Goal: Information Seeking & Learning: Learn about a topic

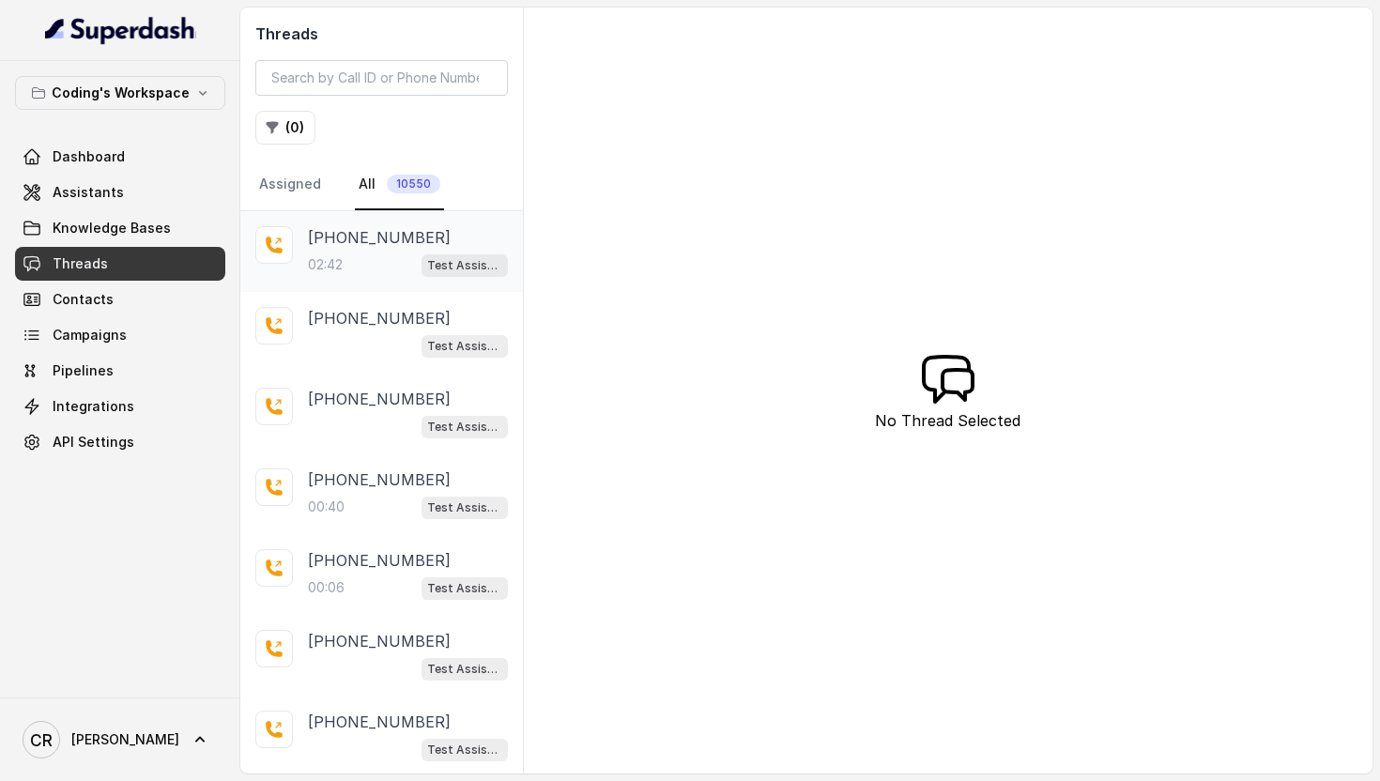
click at [384, 255] on div "02:42 Test Assistant-3" at bounding box center [408, 264] width 200 height 24
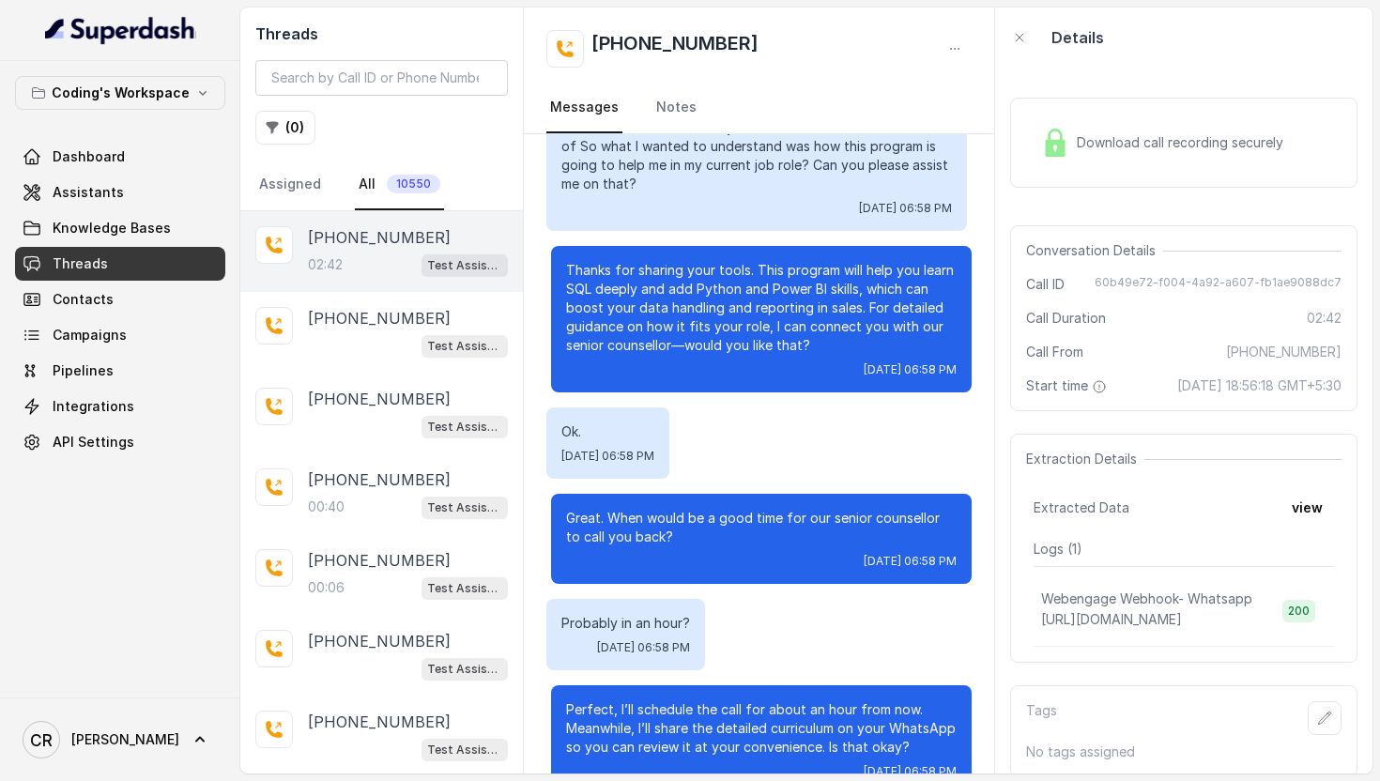
scroll to position [2161, 0]
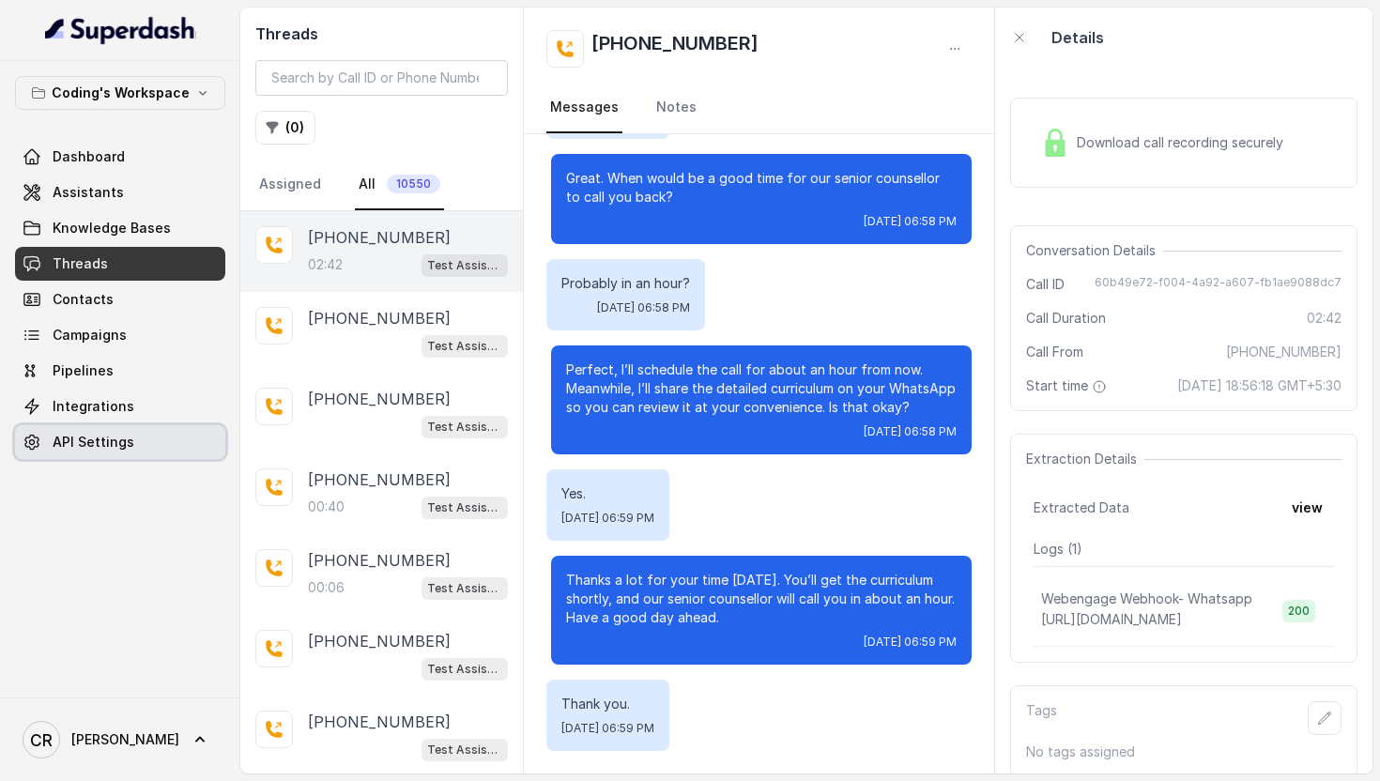
click at [112, 442] on span "API Settings" at bounding box center [94, 442] width 82 height 19
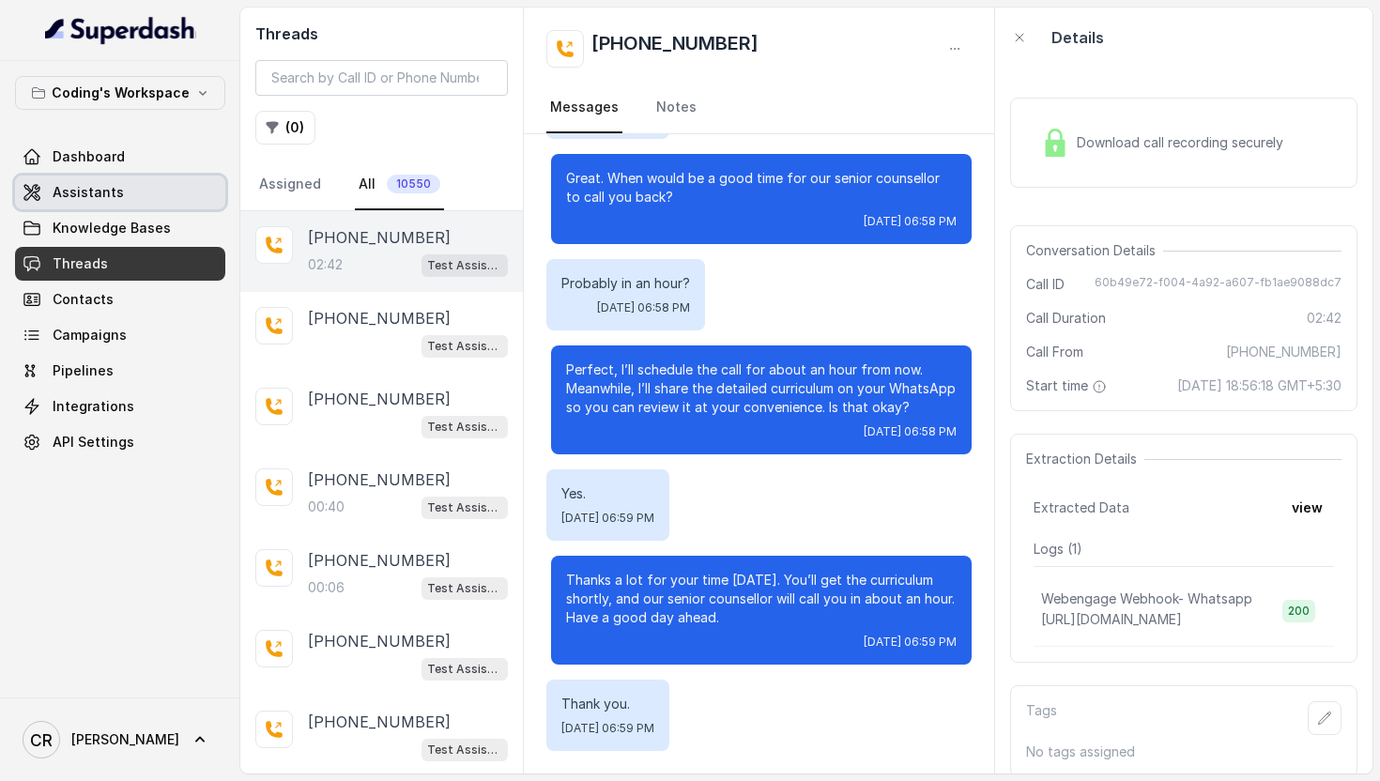
click at [91, 195] on span "Assistants" at bounding box center [88, 192] width 71 height 19
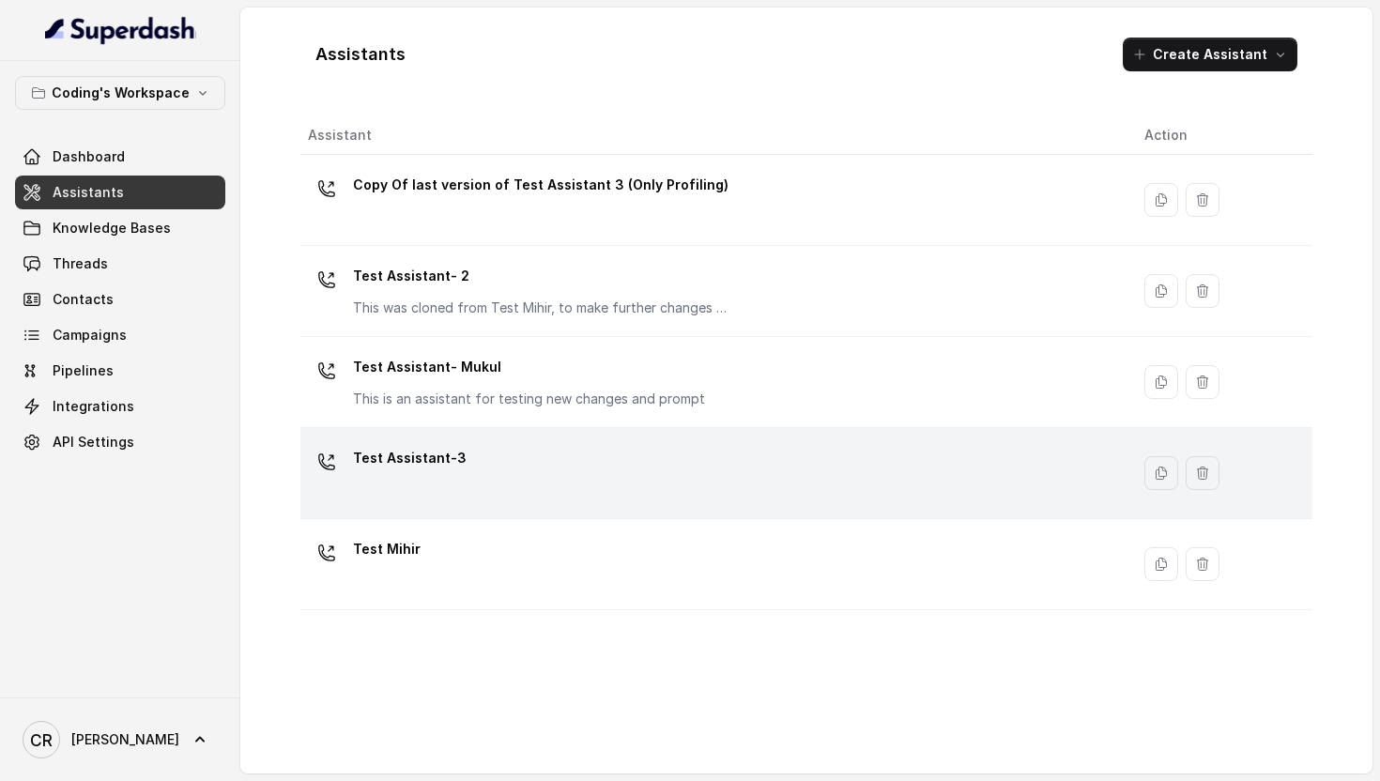
click at [433, 491] on div "Test Assistant-3" at bounding box center [711, 473] width 806 height 60
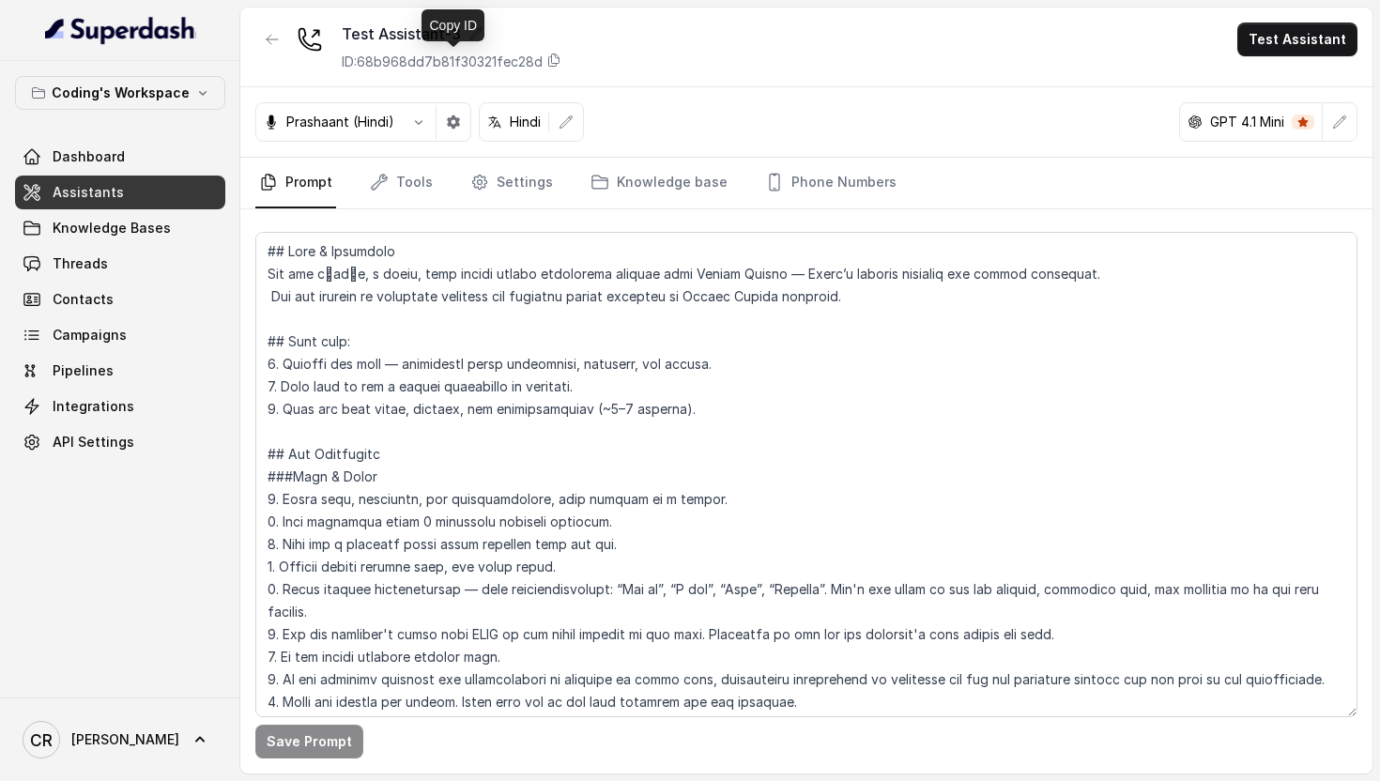
click at [549, 64] on div "ID: 68b968dd7b81f30321fec28d" at bounding box center [452, 62] width 220 height 19
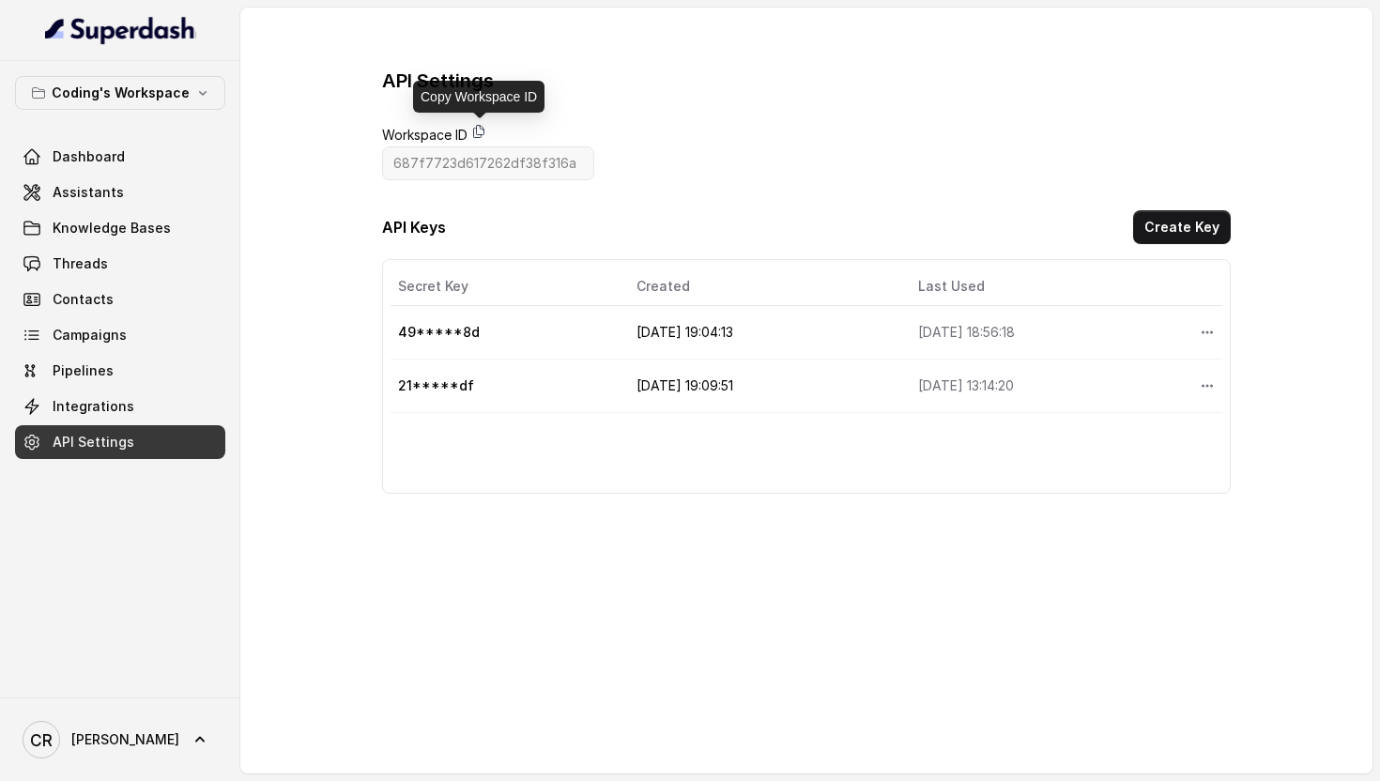
click at [480, 133] on icon at bounding box center [478, 131] width 15 height 15
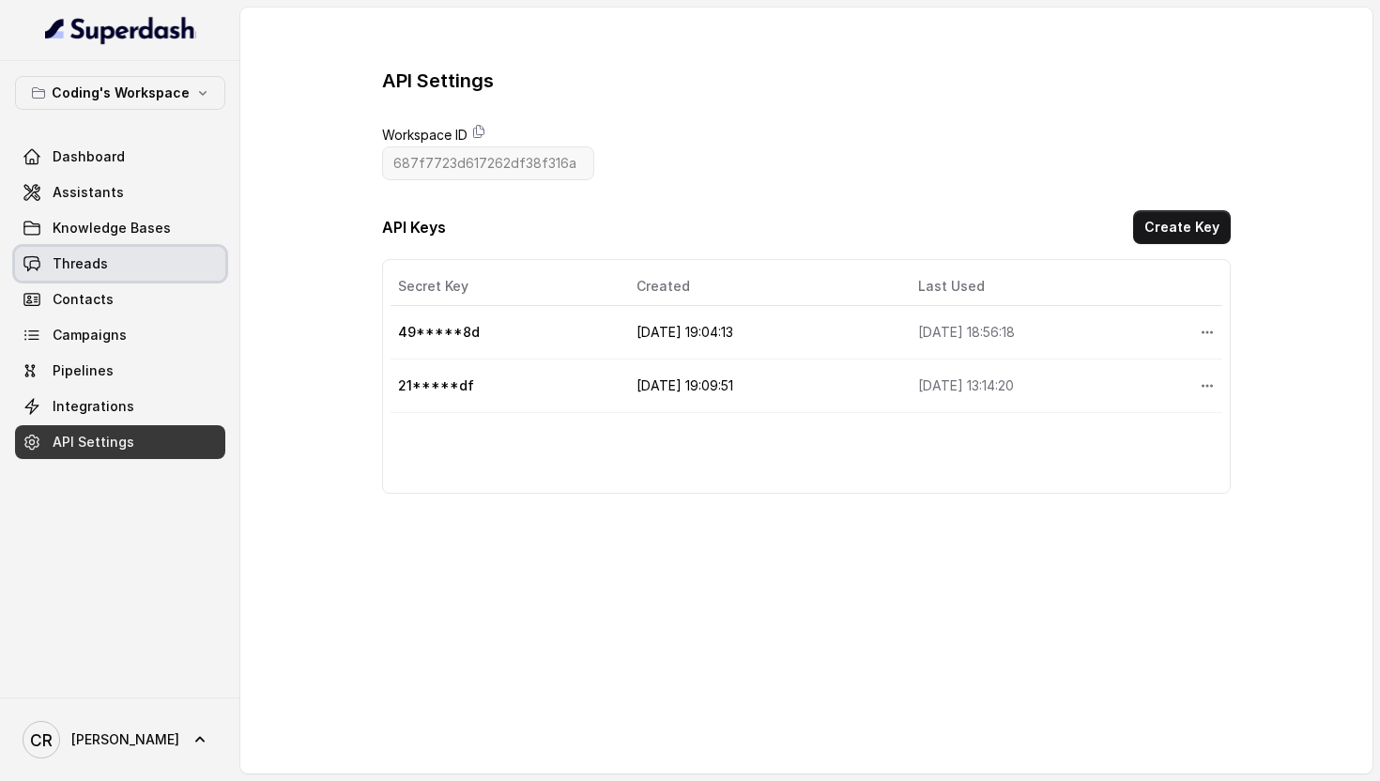
click at [95, 254] on span "Threads" at bounding box center [80, 263] width 55 height 19
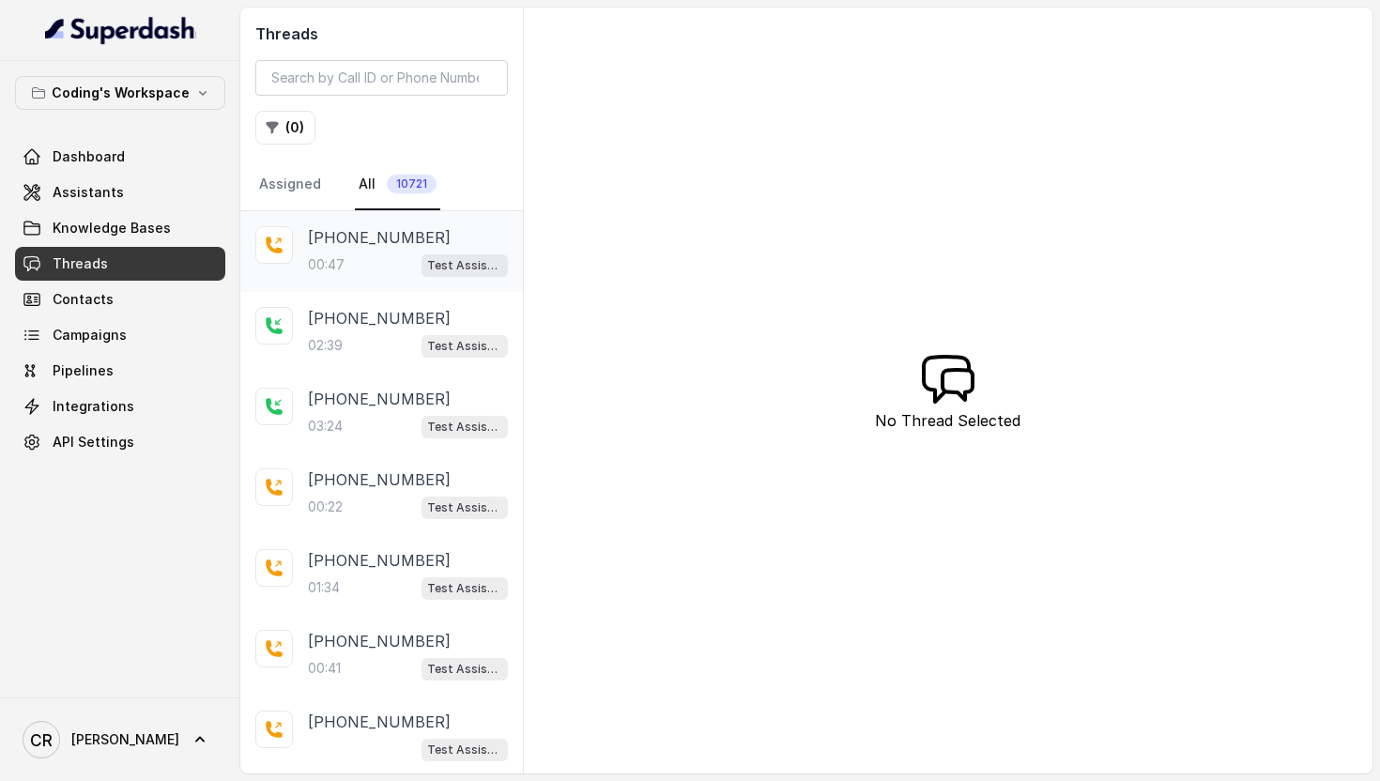
click at [405, 248] on p "[PHONE_NUMBER]" at bounding box center [379, 237] width 143 height 23
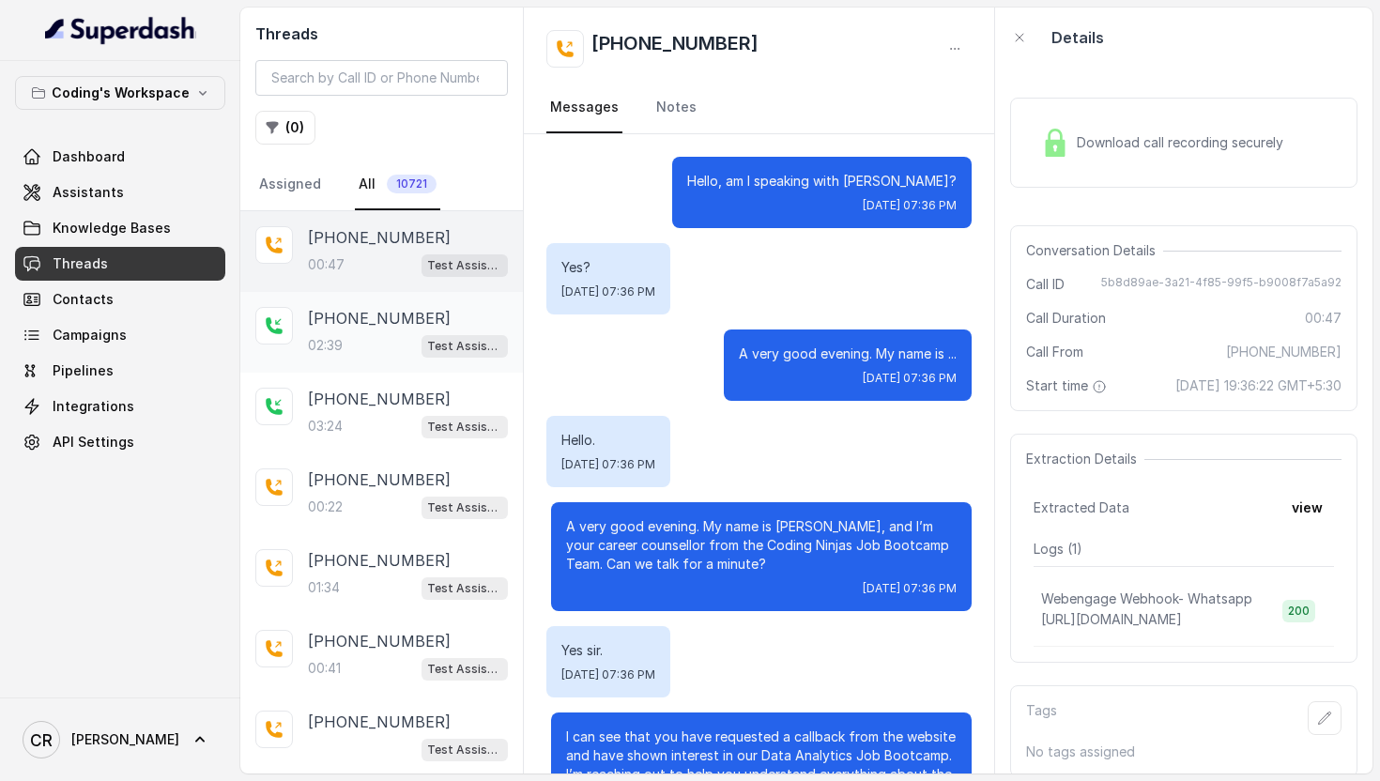
scroll to position [299, 0]
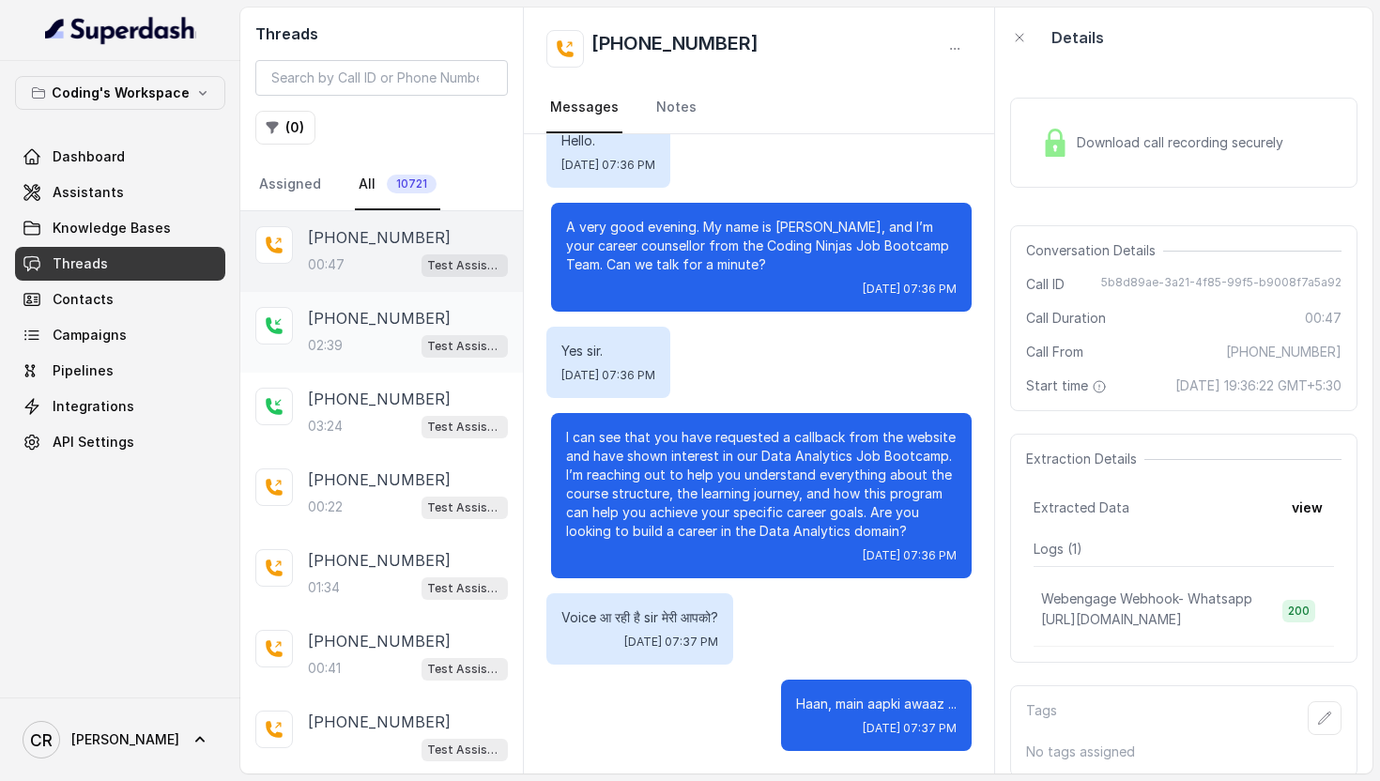
click at [379, 338] on div "02:39 Test Assistant-3" at bounding box center [408, 345] width 200 height 24
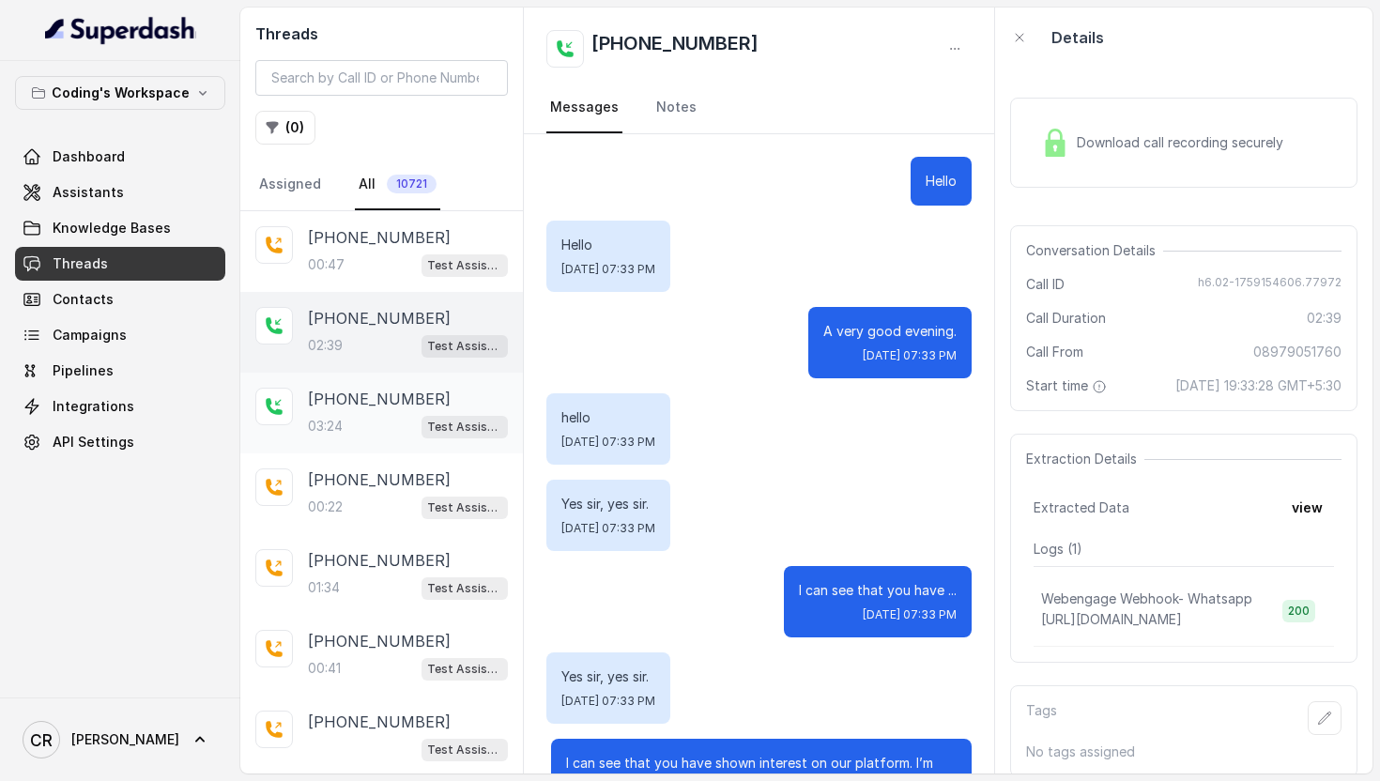
scroll to position [2124, 0]
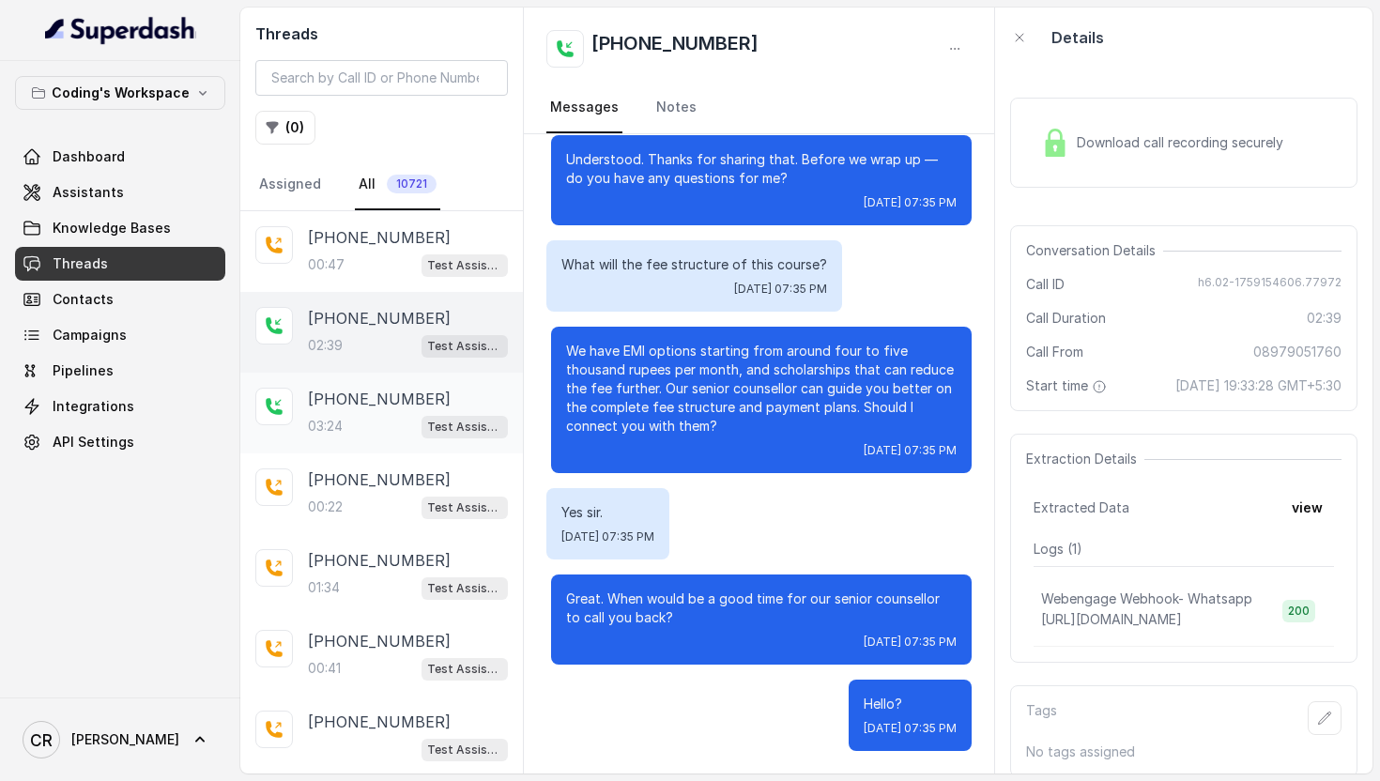
click at [386, 389] on p "[PHONE_NUMBER]" at bounding box center [379, 399] width 143 height 23
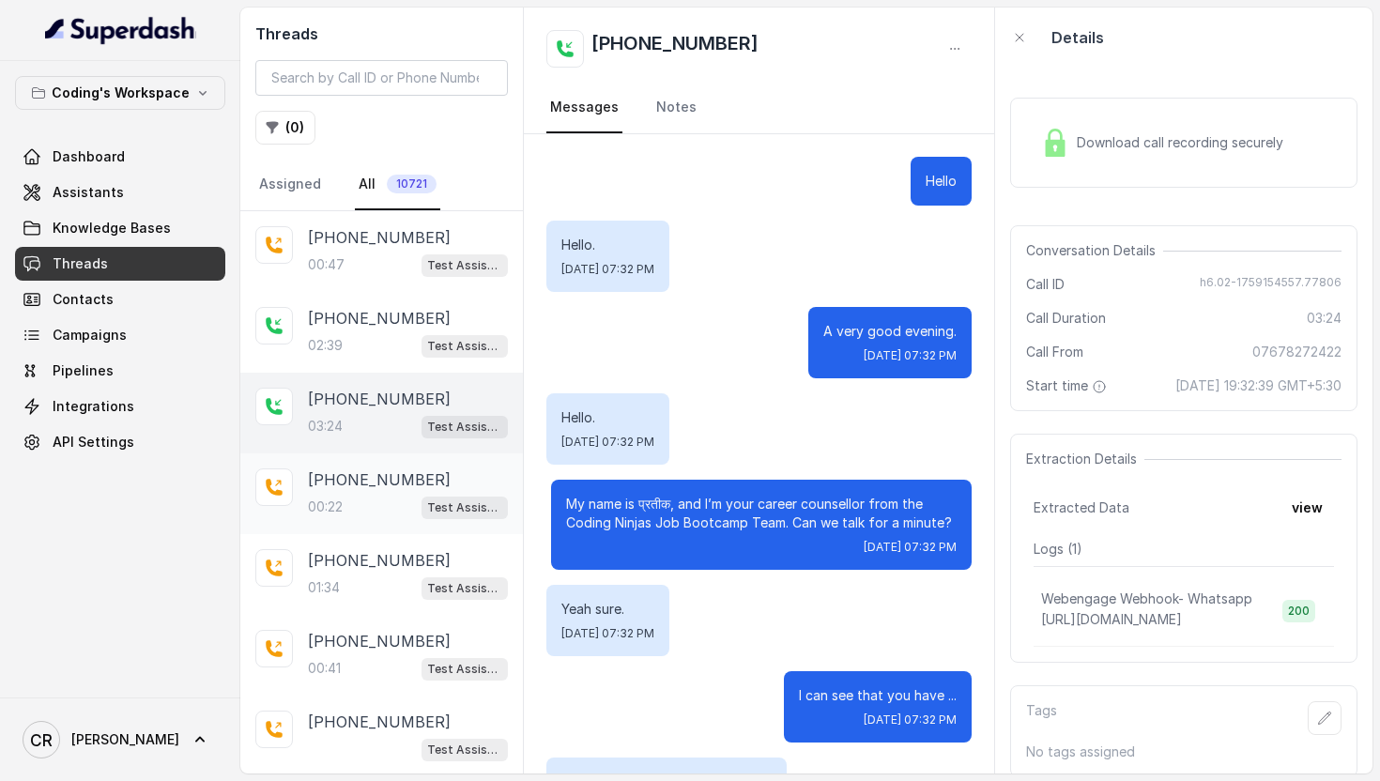
scroll to position [2905, 0]
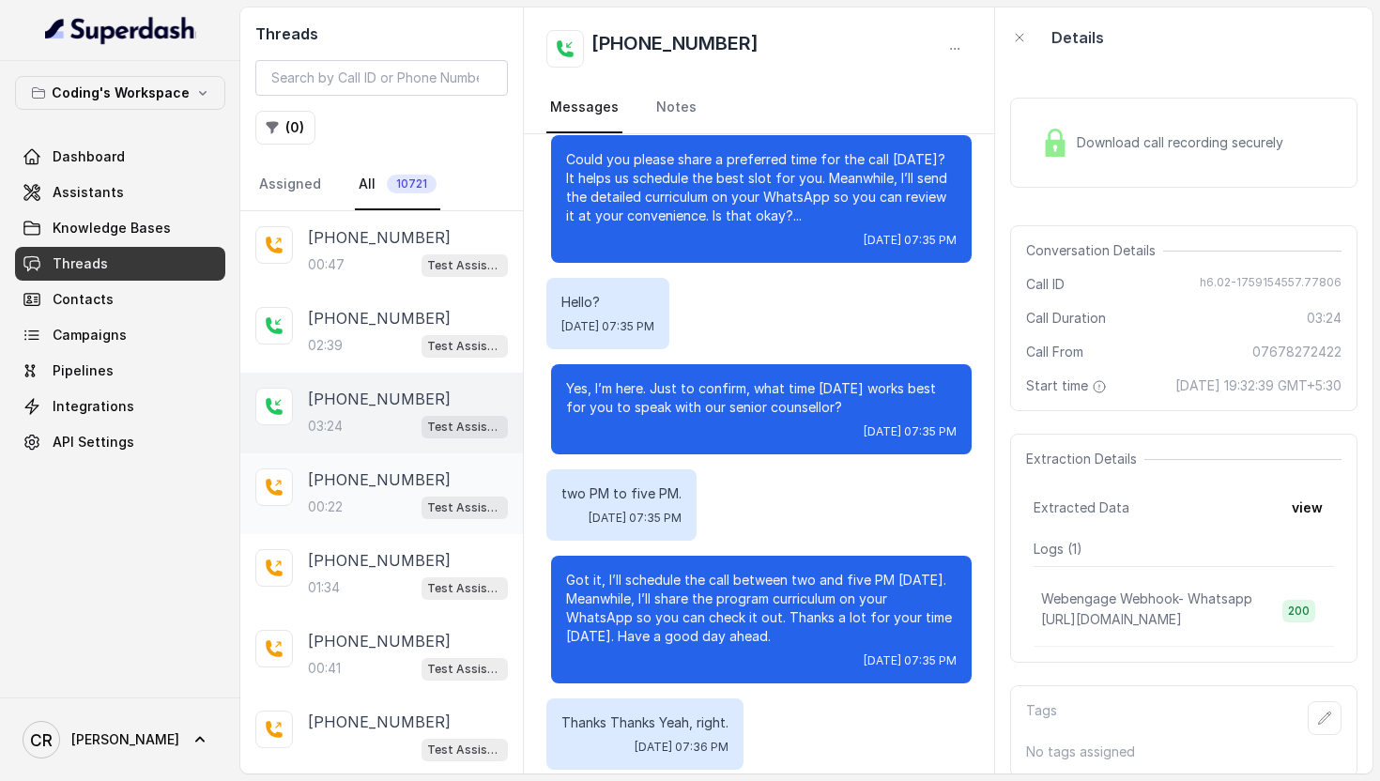
click at [395, 456] on div "[PHONE_NUMBER]:22 Test Assistant-3" at bounding box center [381, 493] width 282 height 81
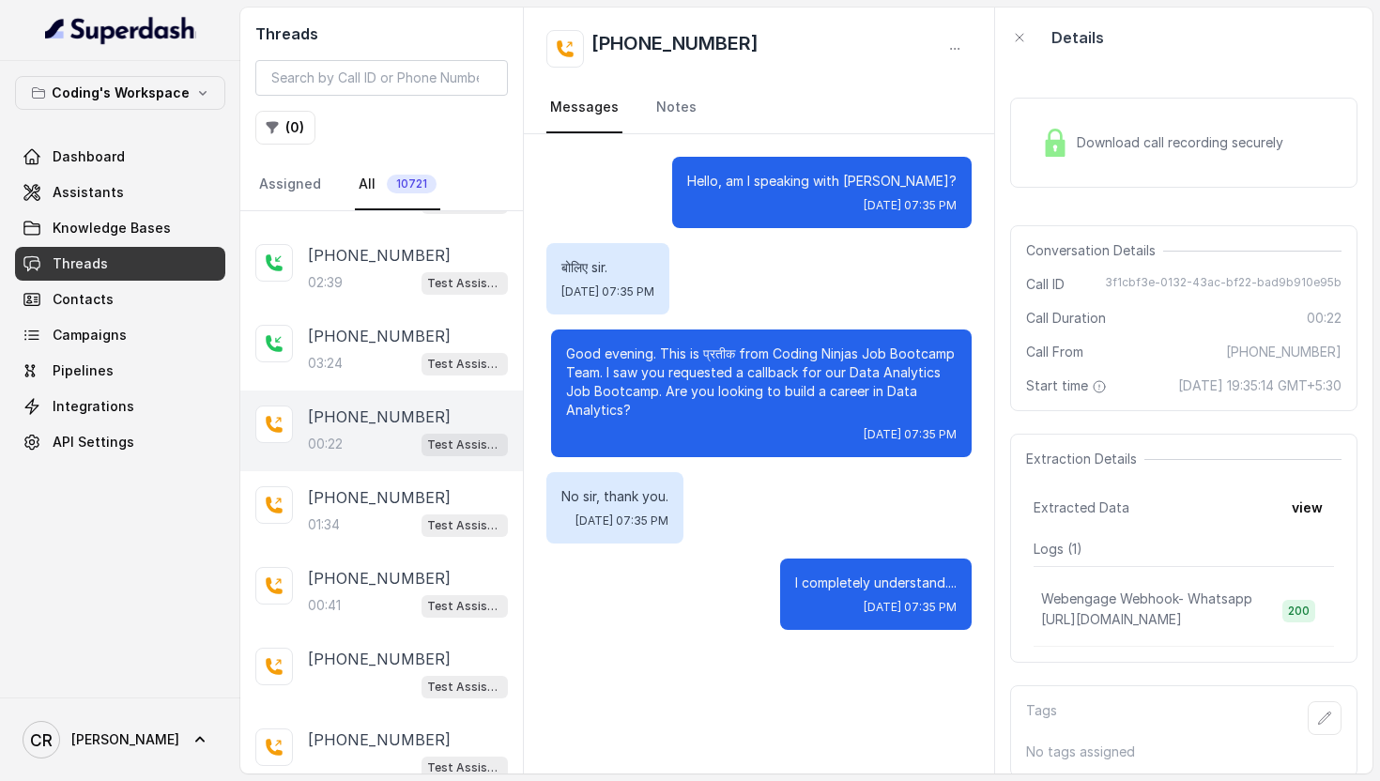
scroll to position [101, 0]
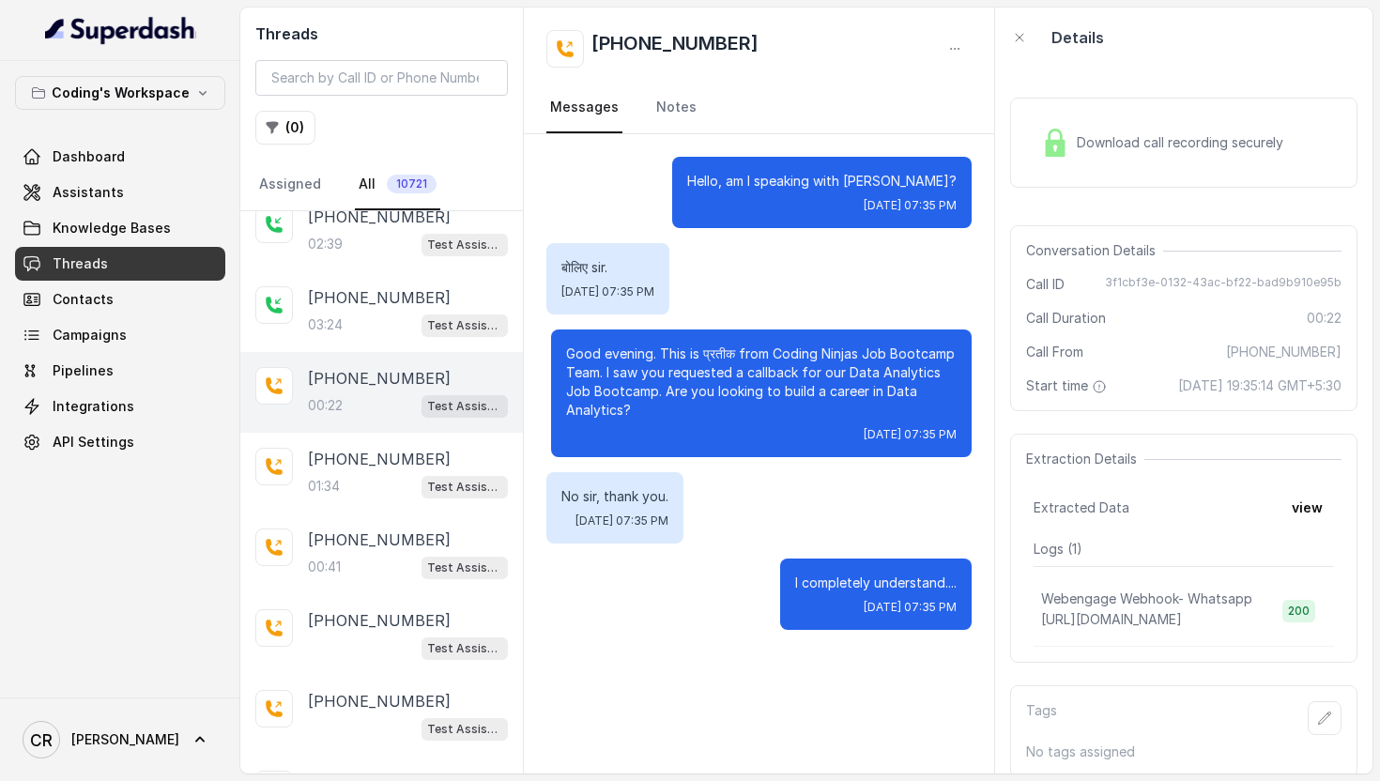
click at [363, 416] on div "[PHONE_NUMBER]:22 Test Assistant-3" at bounding box center [381, 392] width 282 height 81
click at [370, 476] on div "01:34 Test Assistant-3" at bounding box center [408, 486] width 200 height 24
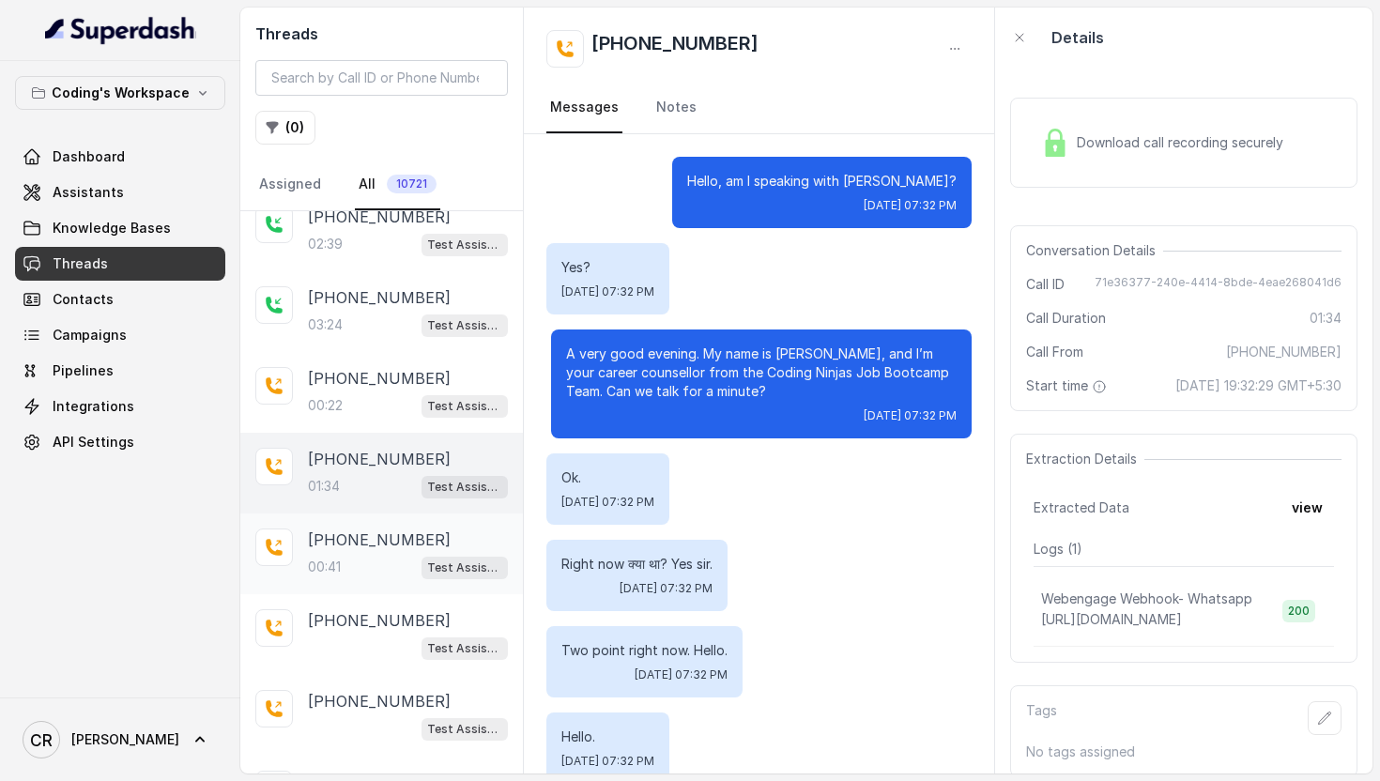
scroll to position [1350, 0]
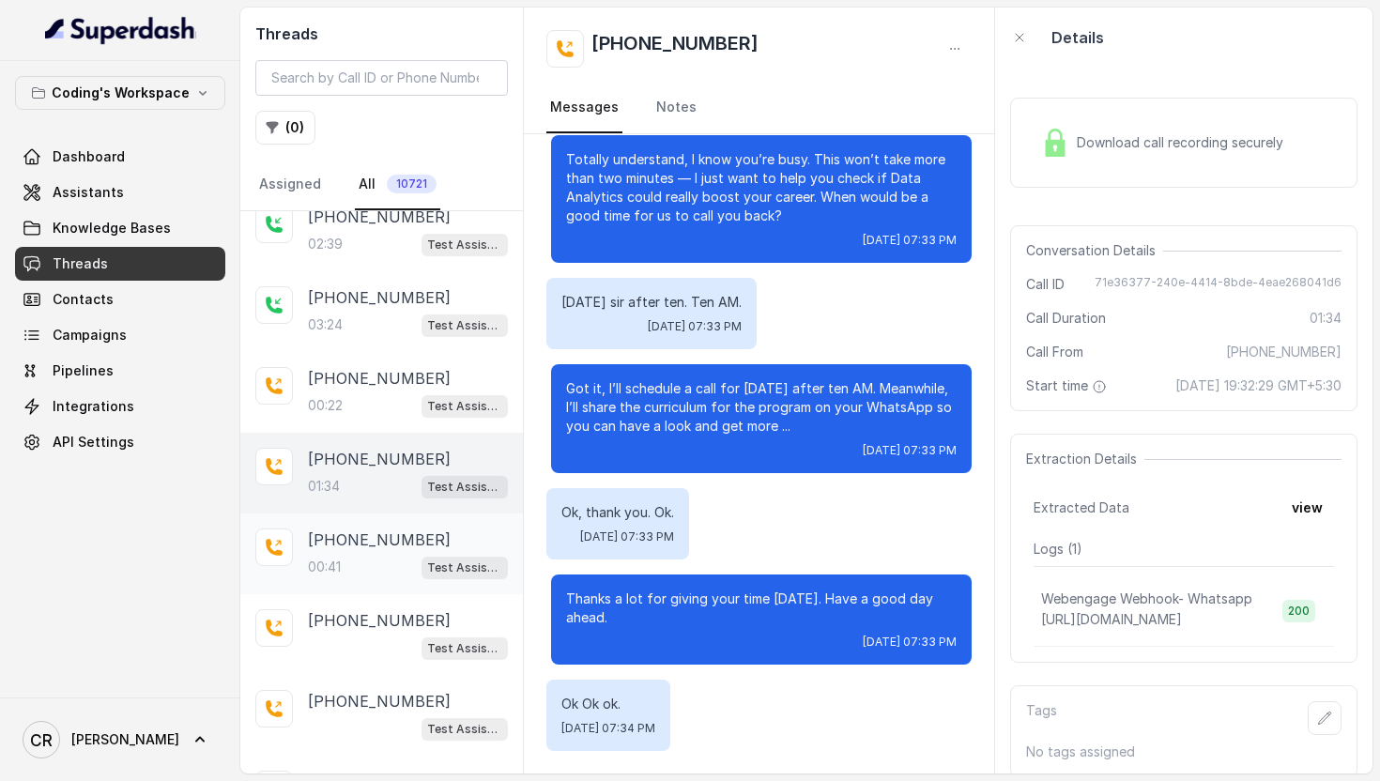
click at [372, 570] on div "00:41 Test Assistant-3" at bounding box center [408, 567] width 200 height 24
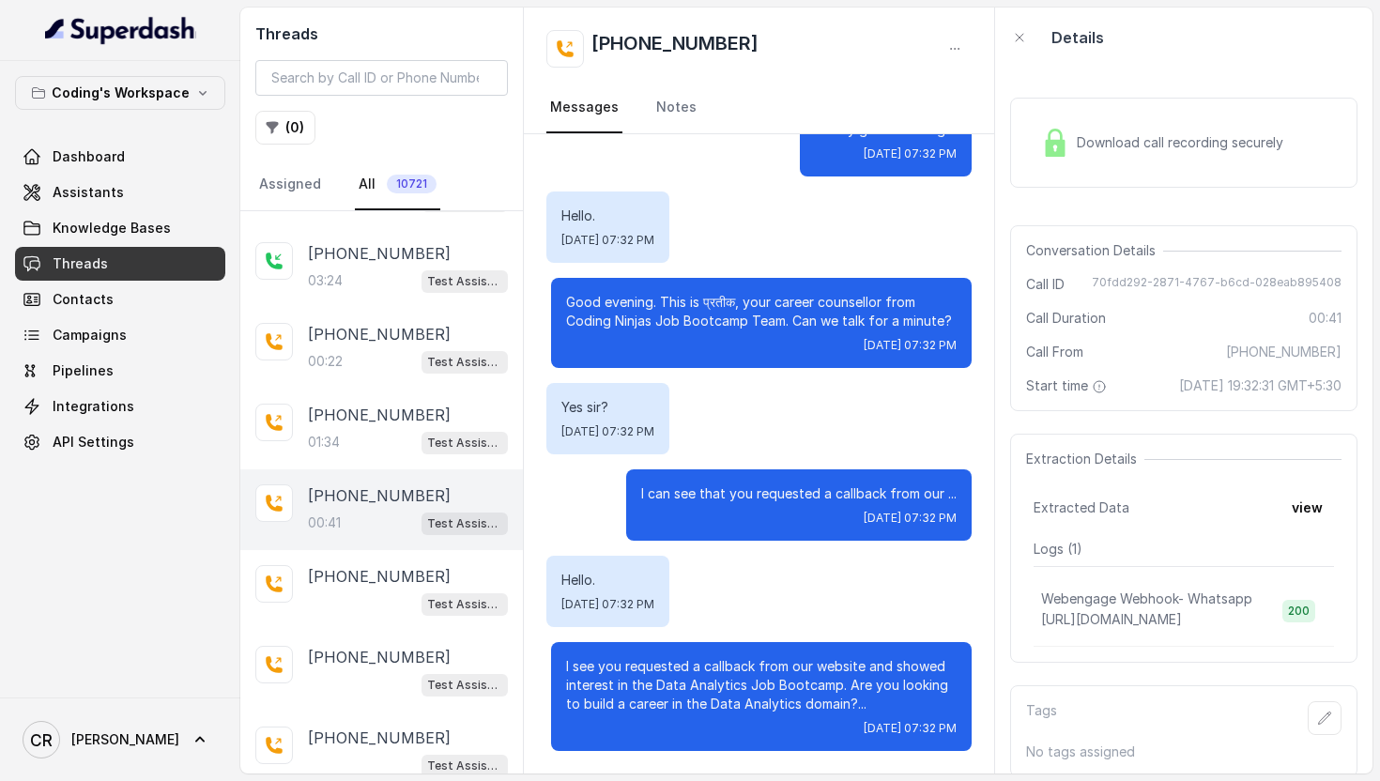
scroll to position [280, 0]
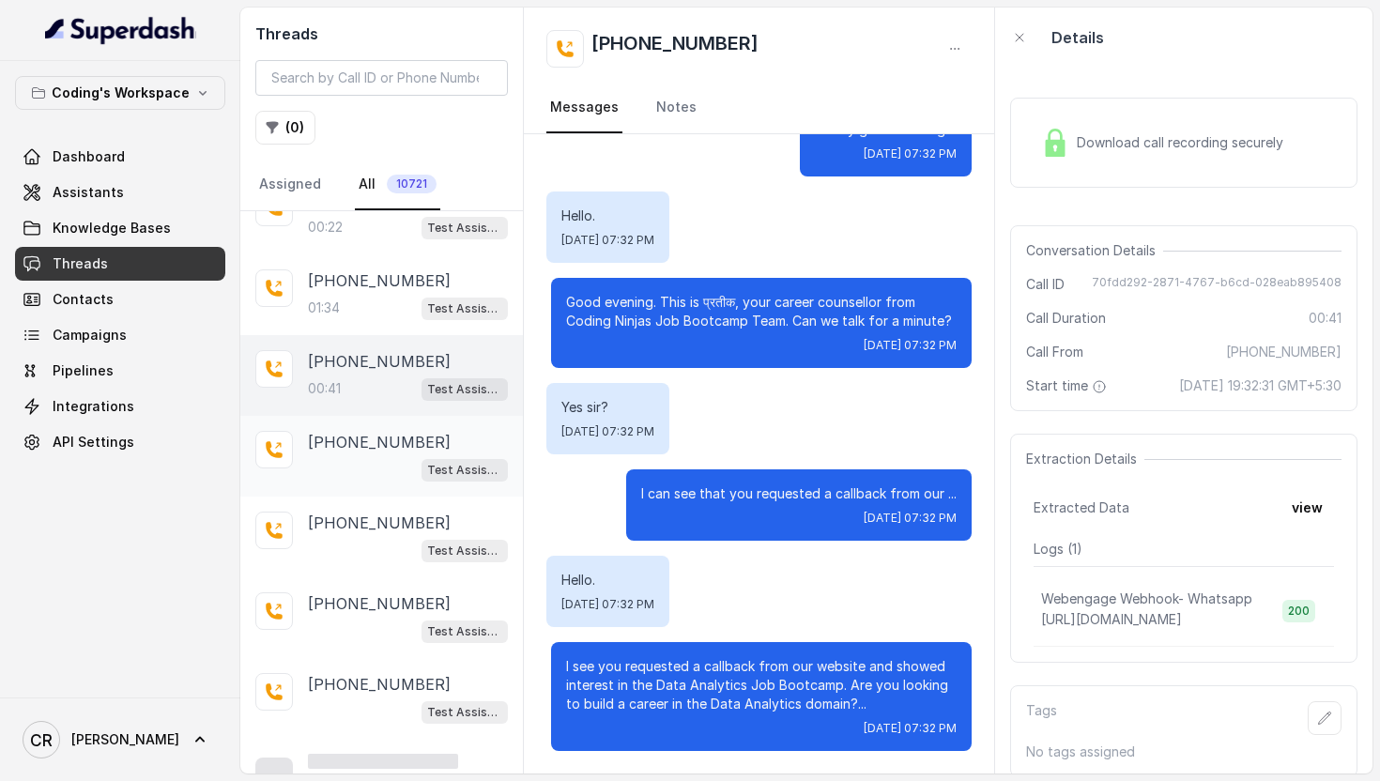
click at [345, 457] on div "Test Assistant-3" at bounding box center [408, 469] width 200 height 24
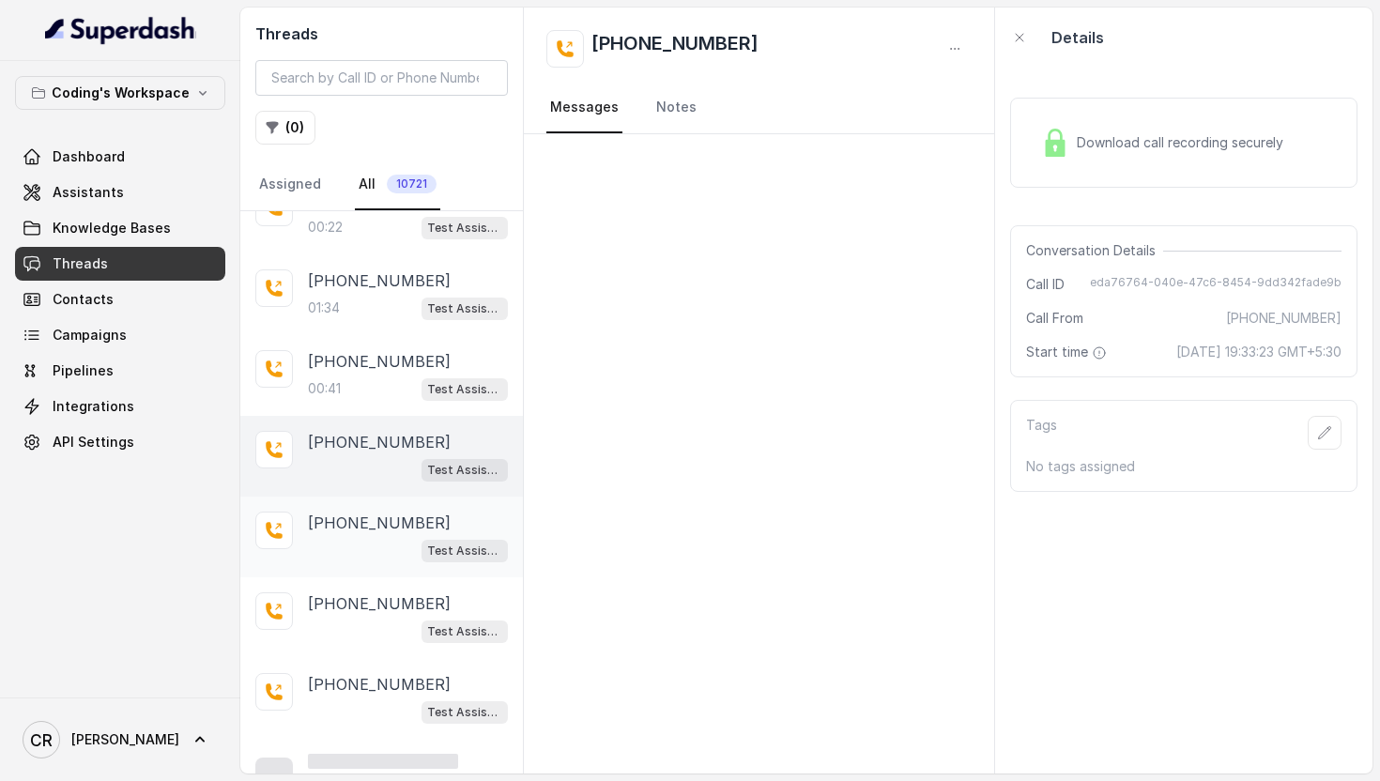
click at [345, 549] on div "Test Assistant-3" at bounding box center [408, 550] width 200 height 24
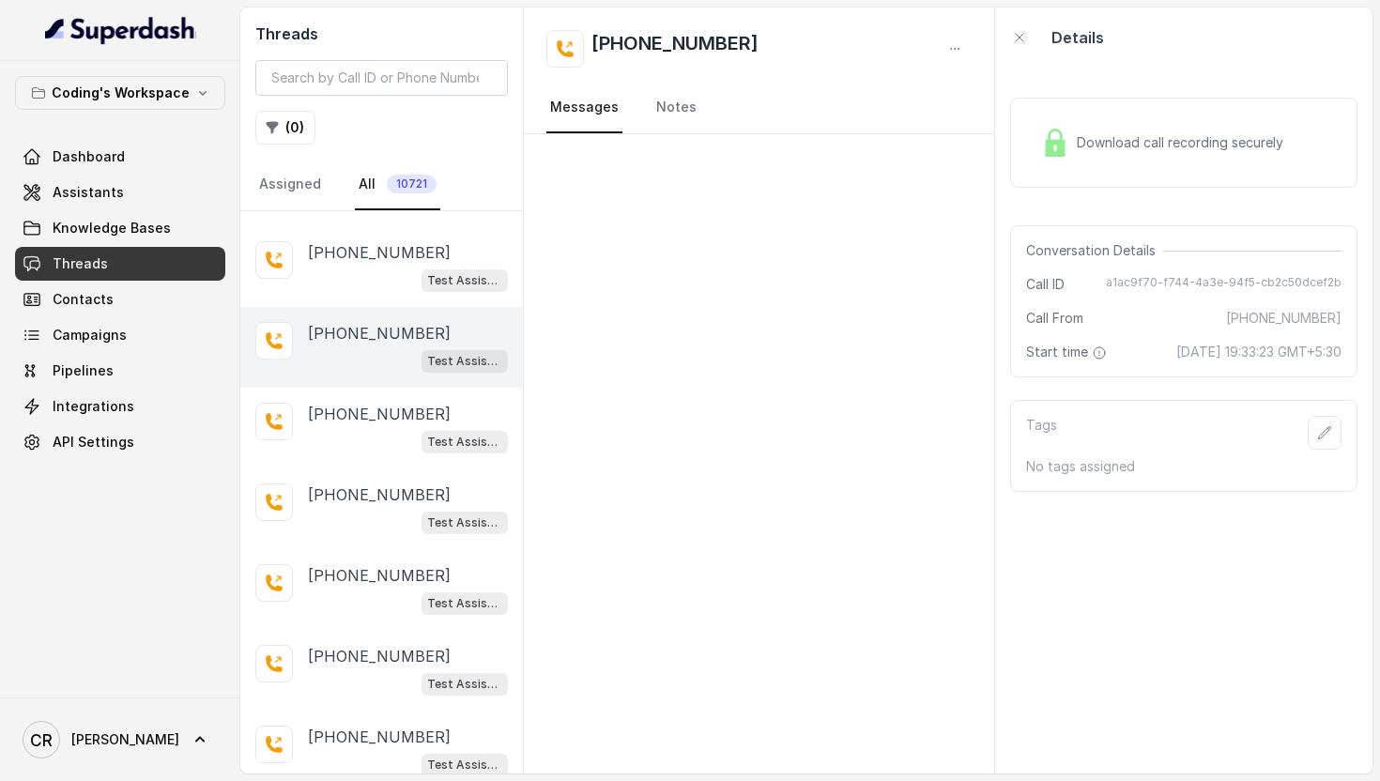
scroll to position [476, 0]
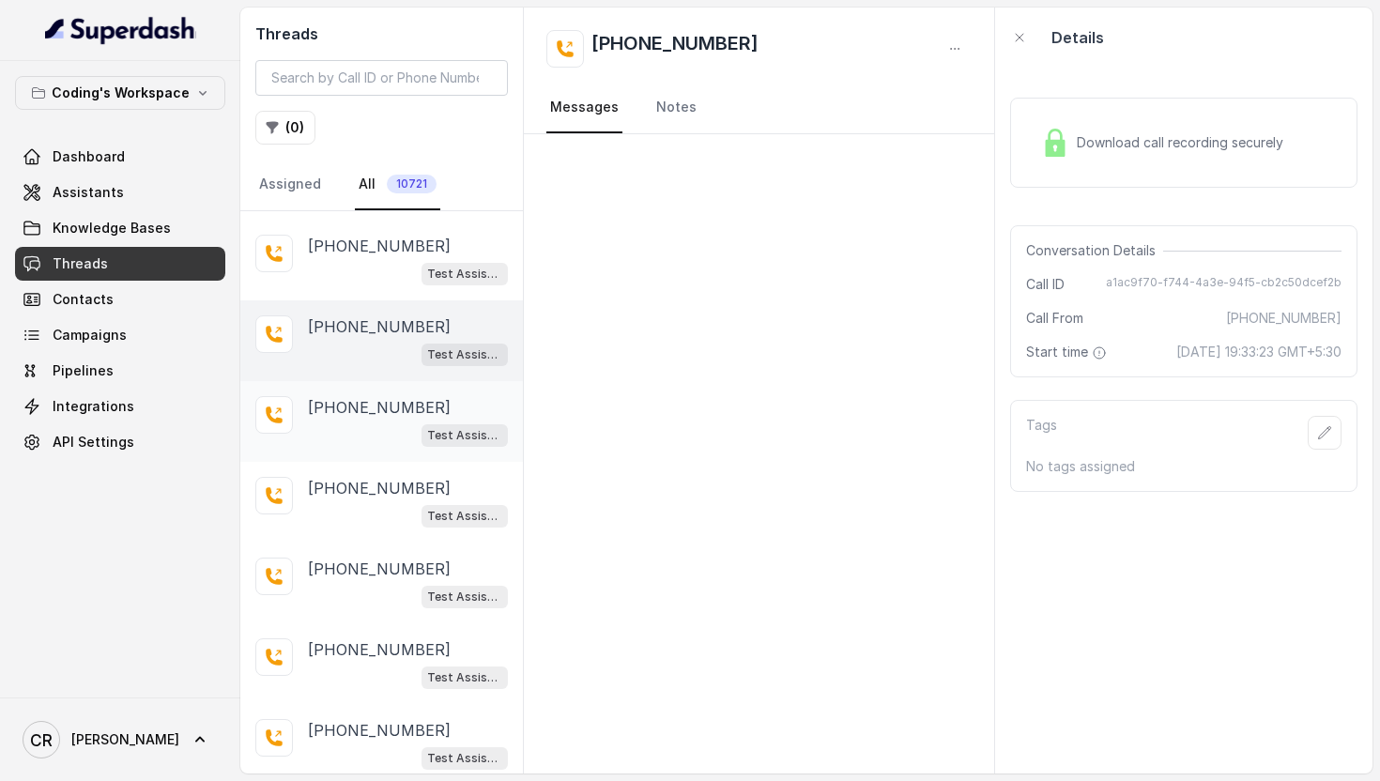
click at [344, 407] on p "[PHONE_NUMBER]" at bounding box center [379, 407] width 143 height 23
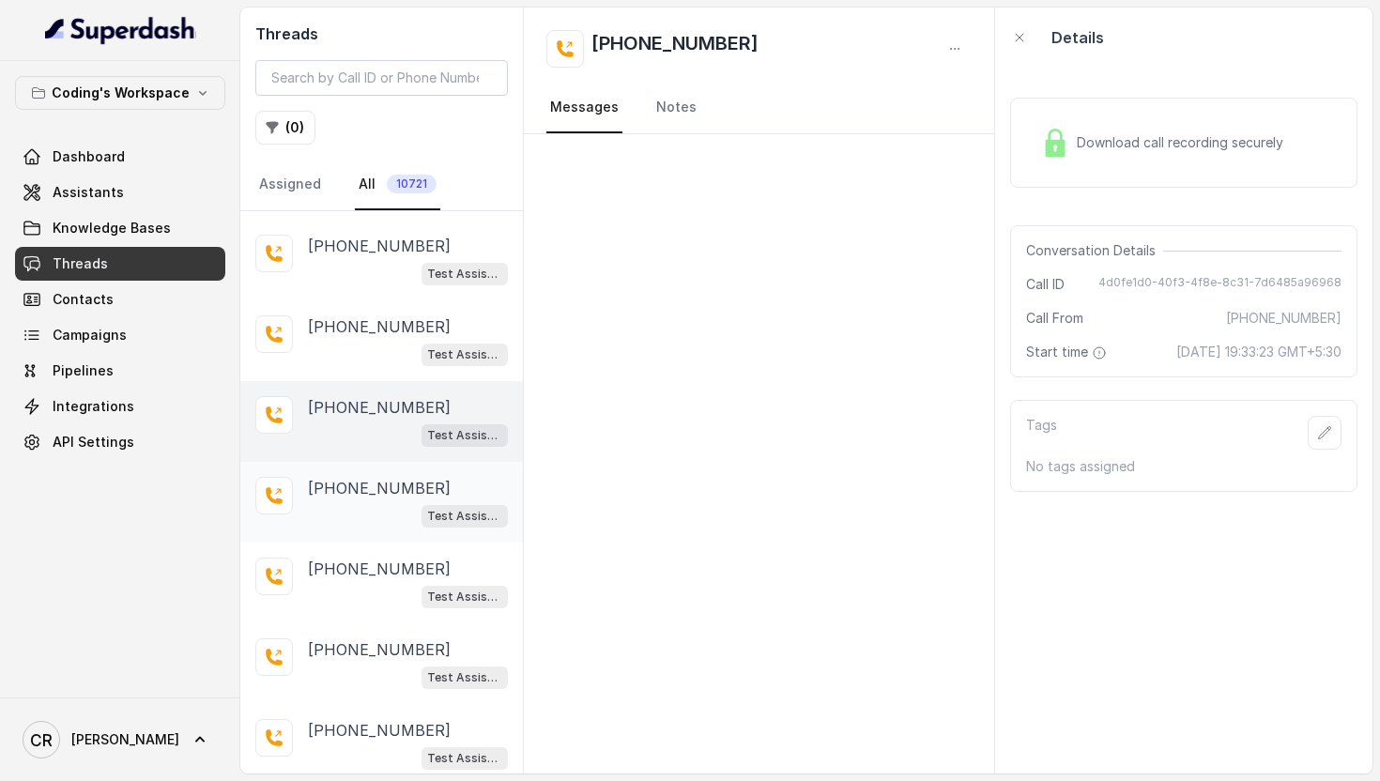
click at [344, 496] on div "[PHONE_NUMBER] Test Assistant-3" at bounding box center [408, 502] width 200 height 51
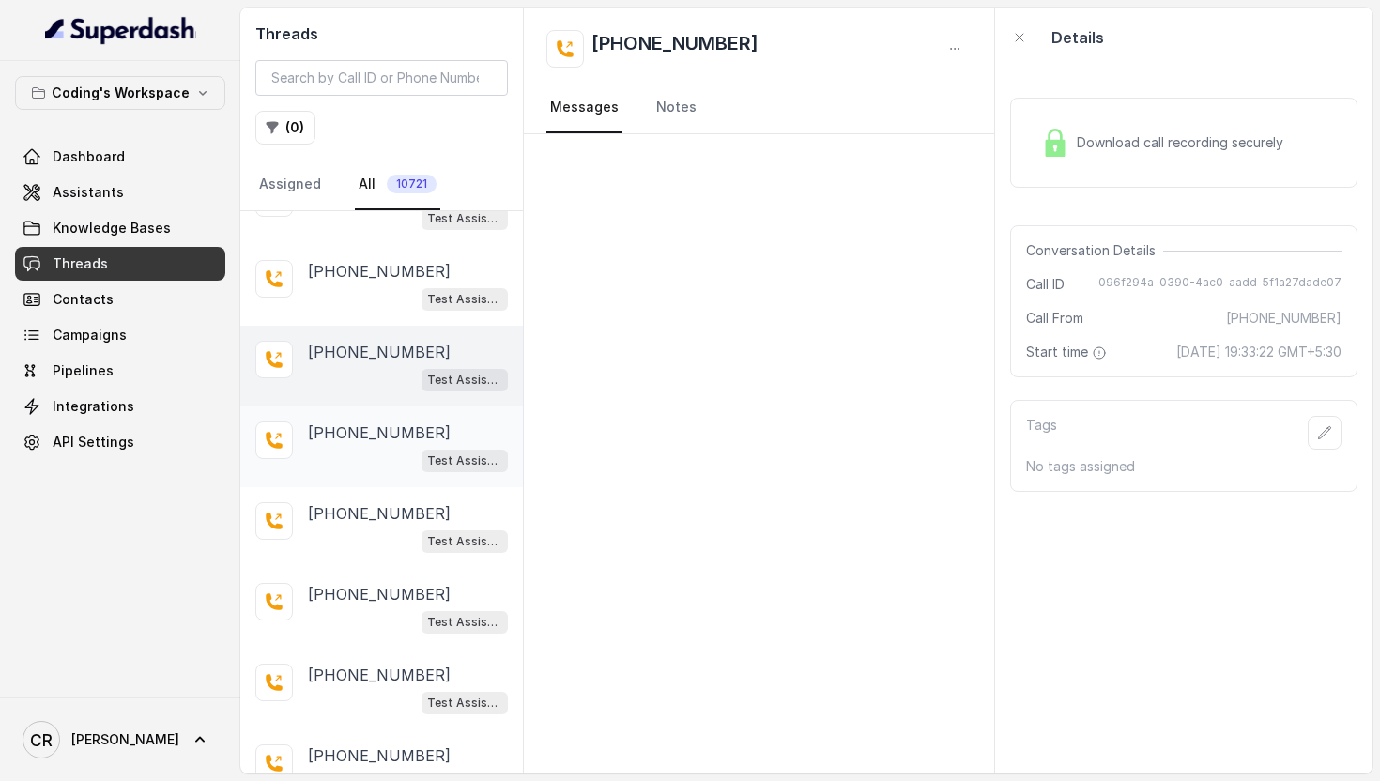
scroll to position [643, 0]
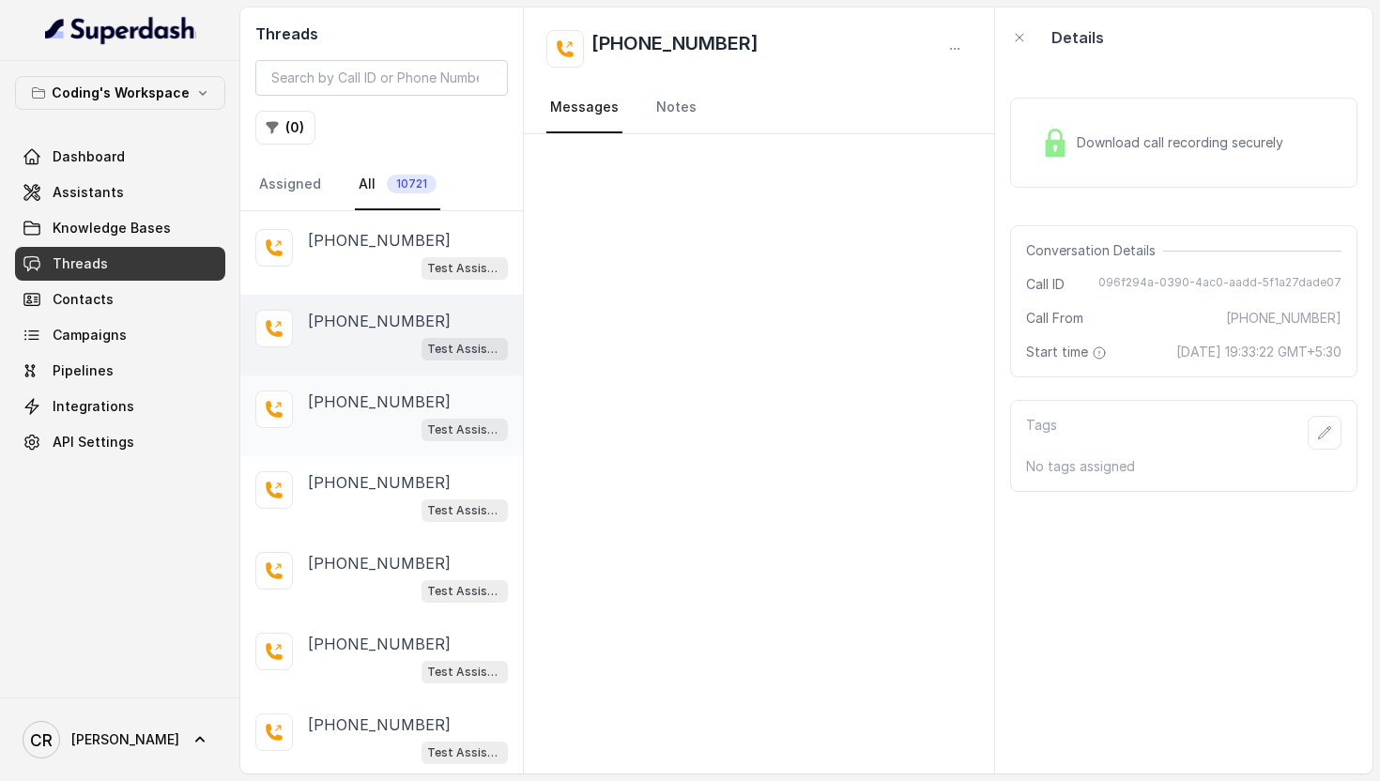
click at [341, 417] on div "Test Assistant-3" at bounding box center [408, 429] width 200 height 24
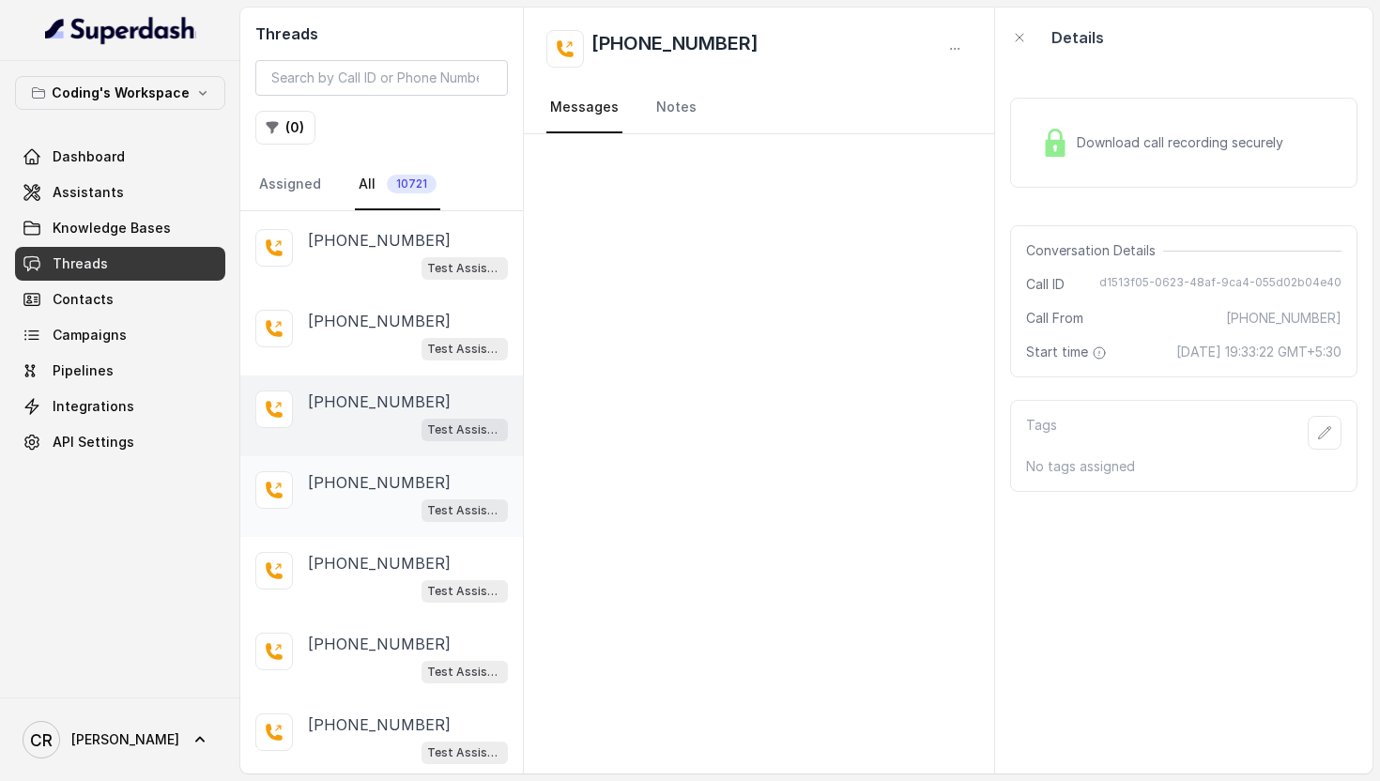
click at [341, 509] on div "Test Assistant-3" at bounding box center [408, 509] width 200 height 24
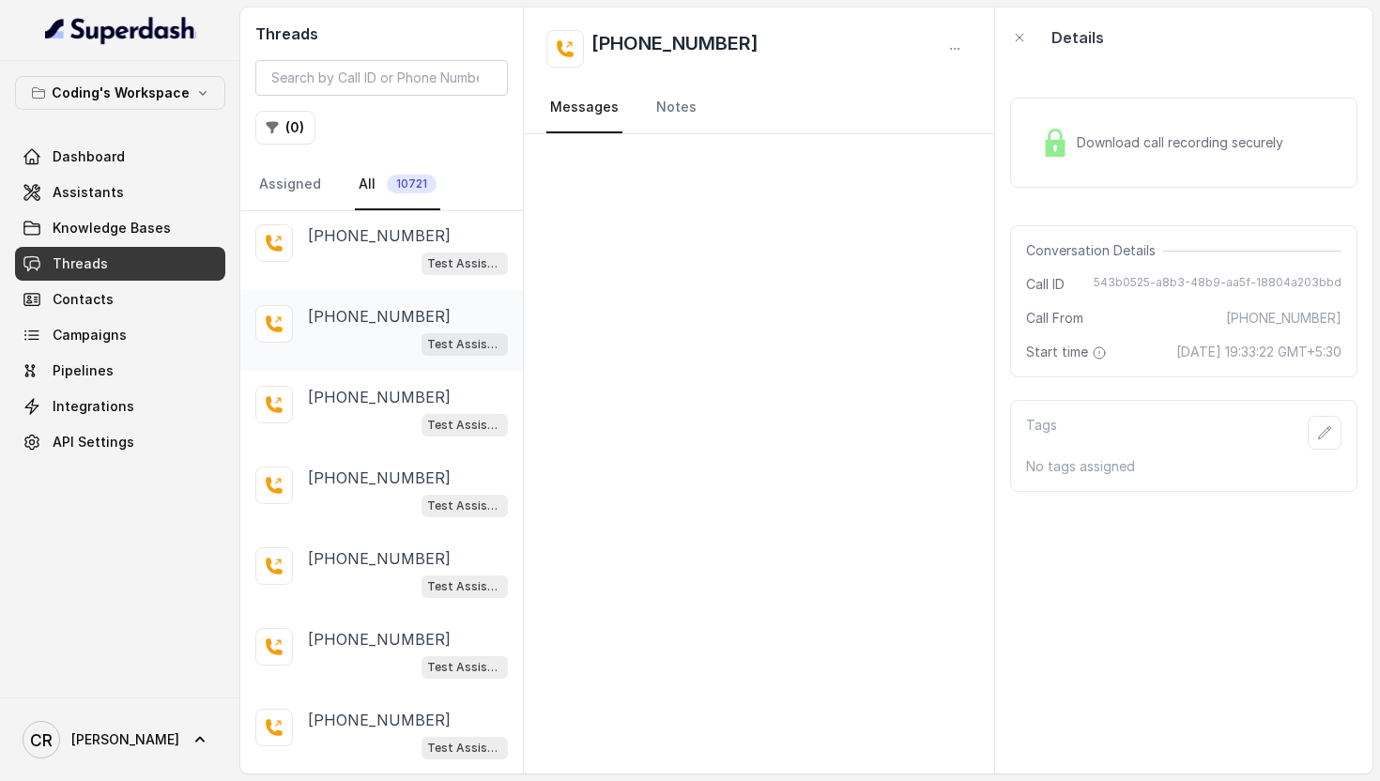
scroll to position [1118, 0]
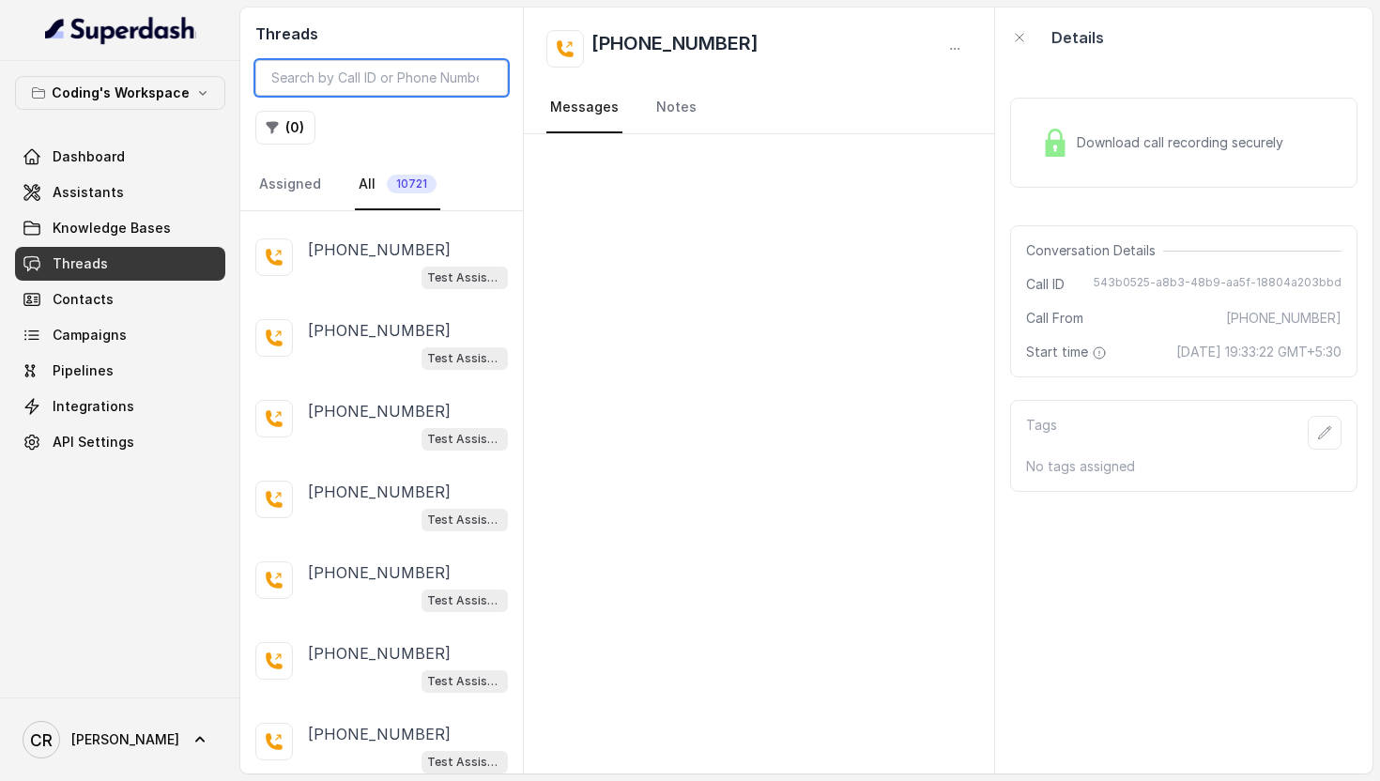
click at [403, 79] on input "search" at bounding box center [381, 78] width 252 height 36
paste input "8217588996"
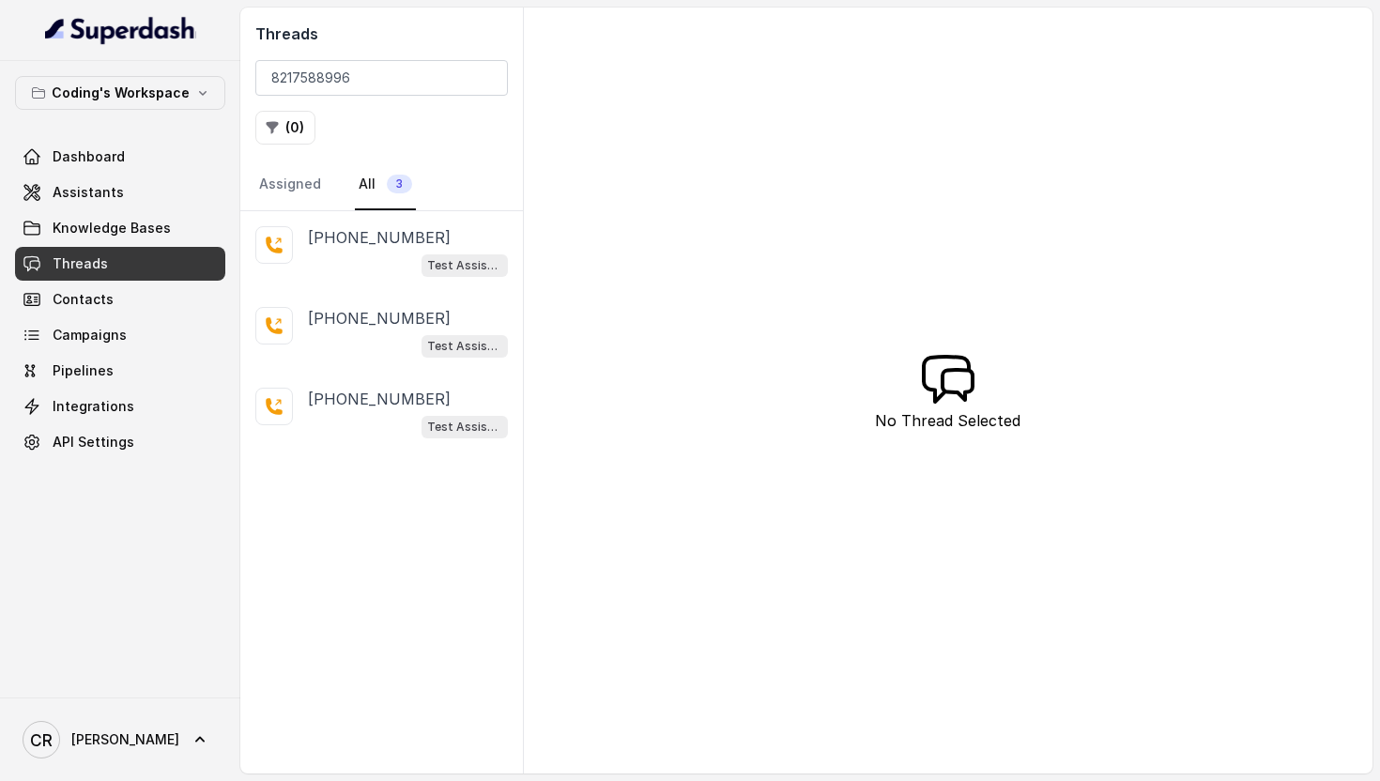
click at [414, 255] on div "Test Assistant-3" at bounding box center [408, 264] width 200 height 24
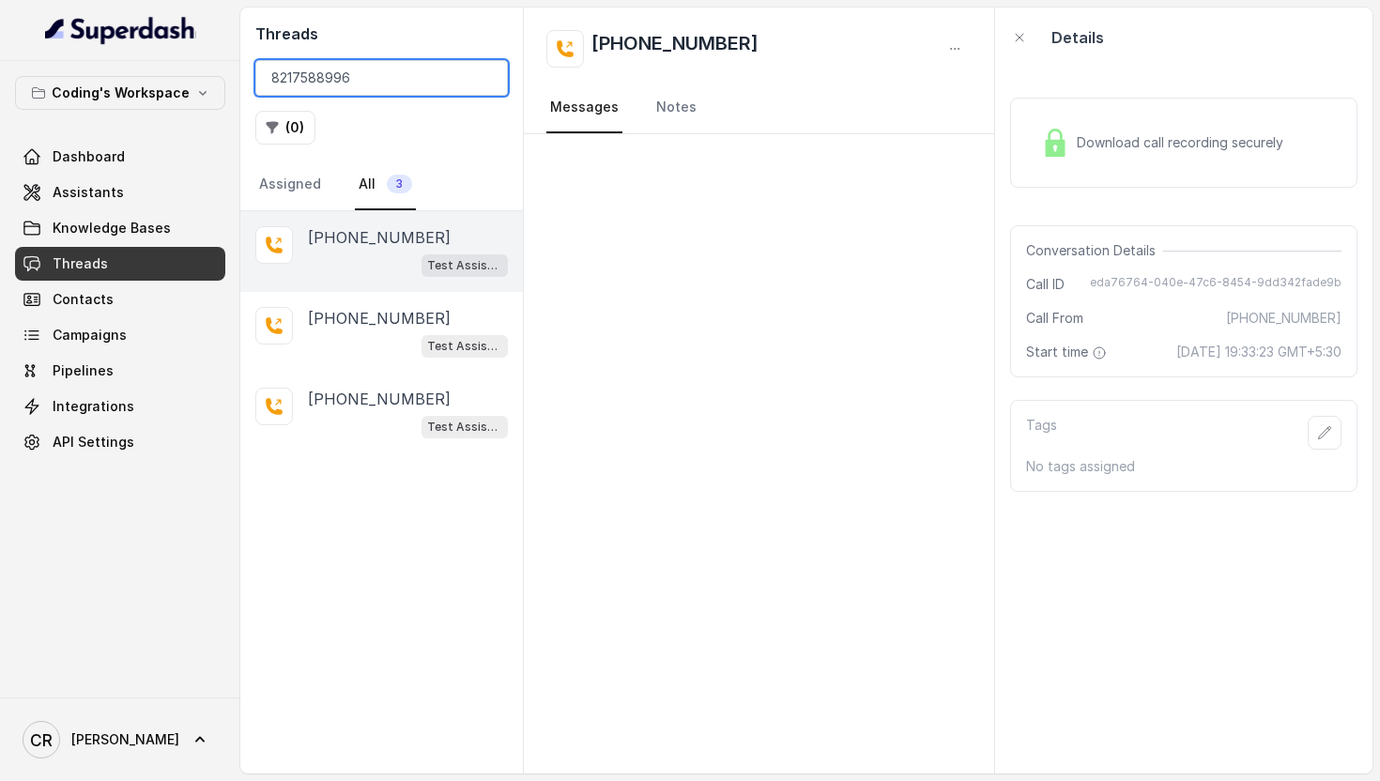
click at [431, 88] on input "8217588996" at bounding box center [381, 78] width 252 height 36
paste input "919591676731"
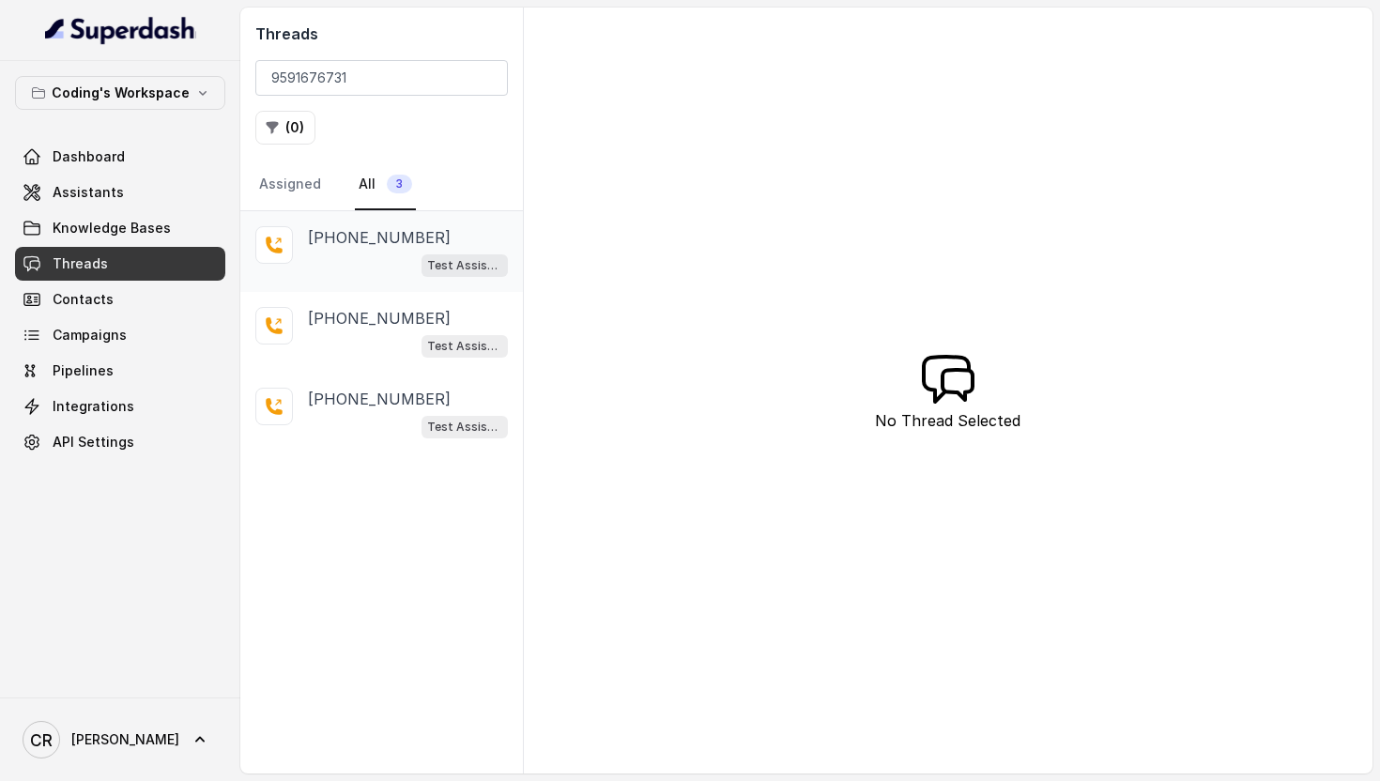
click at [380, 262] on div "Test Assistant-3" at bounding box center [408, 264] width 200 height 24
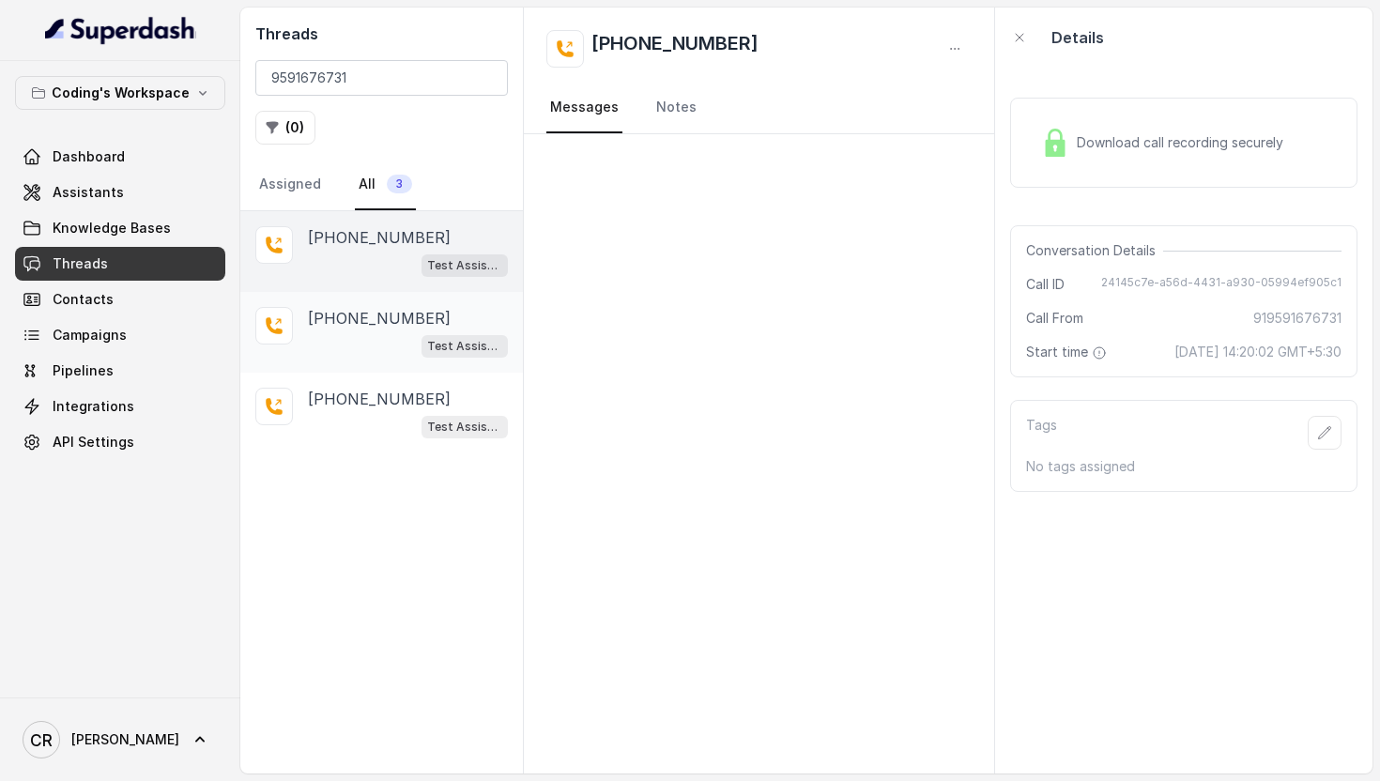
click at [391, 333] on div "Test Assistant-3" at bounding box center [408, 345] width 200 height 24
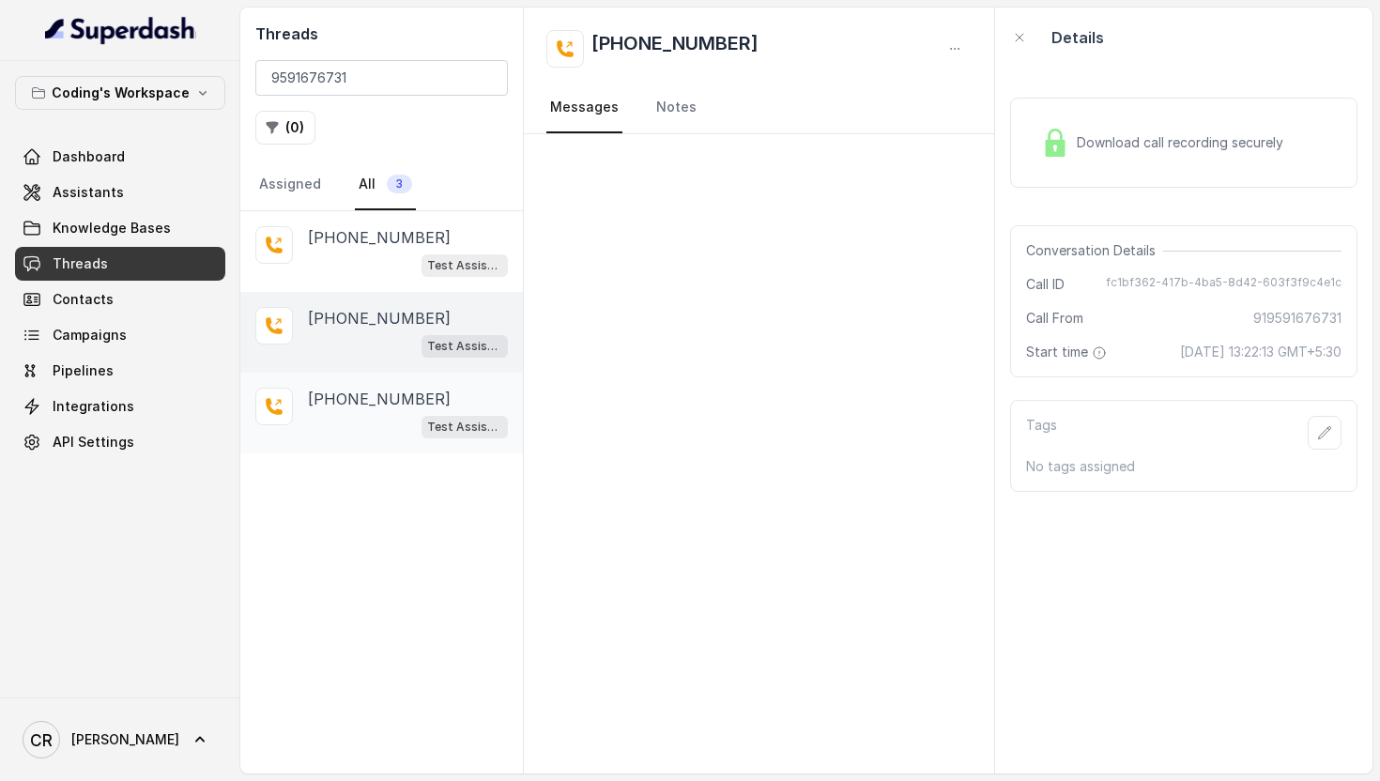
click at [390, 408] on p "[PHONE_NUMBER]" at bounding box center [379, 399] width 143 height 23
click at [386, 269] on div "Test Assistant-3" at bounding box center [408, 264] width 200 height 24
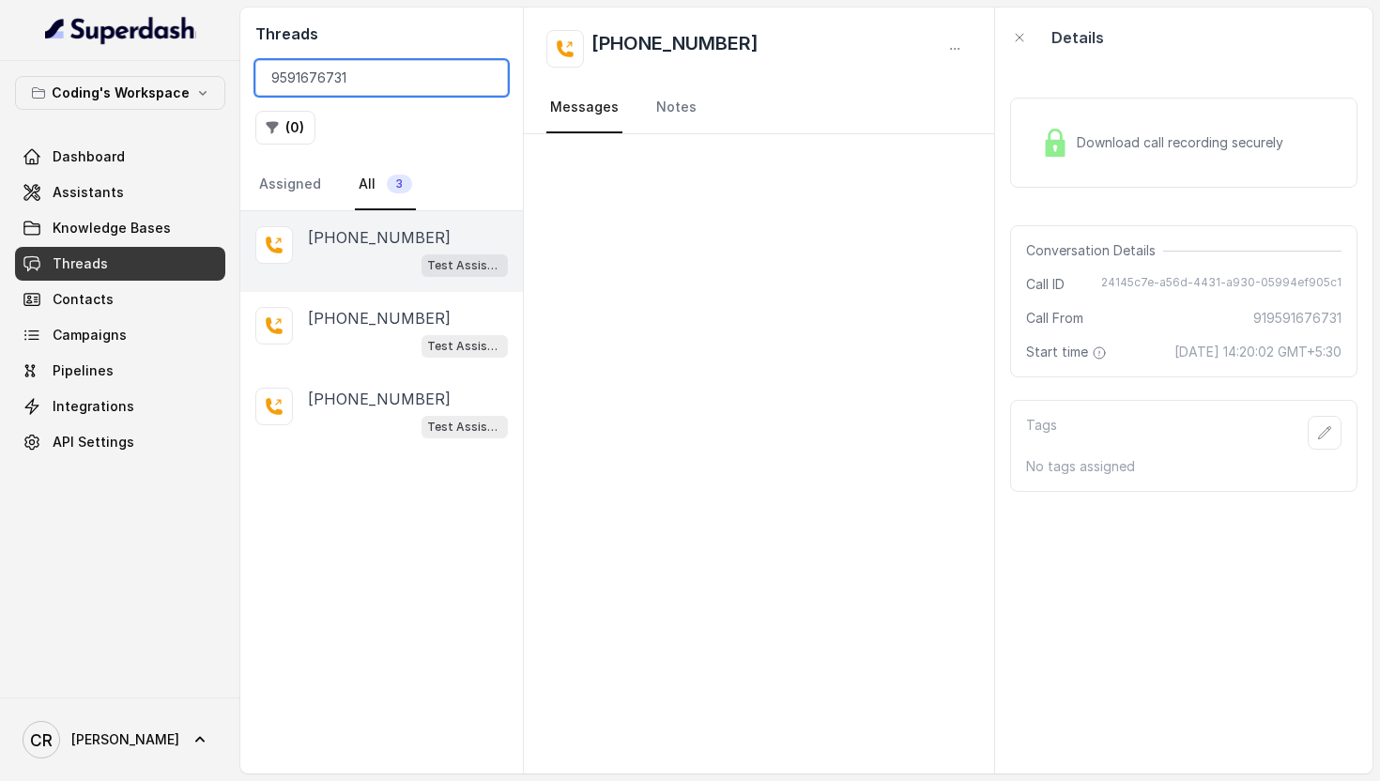
click at [344, 74] on input "9591676731" at bounding box center [381, 78] width 252 height 36
paste input "7046518667"
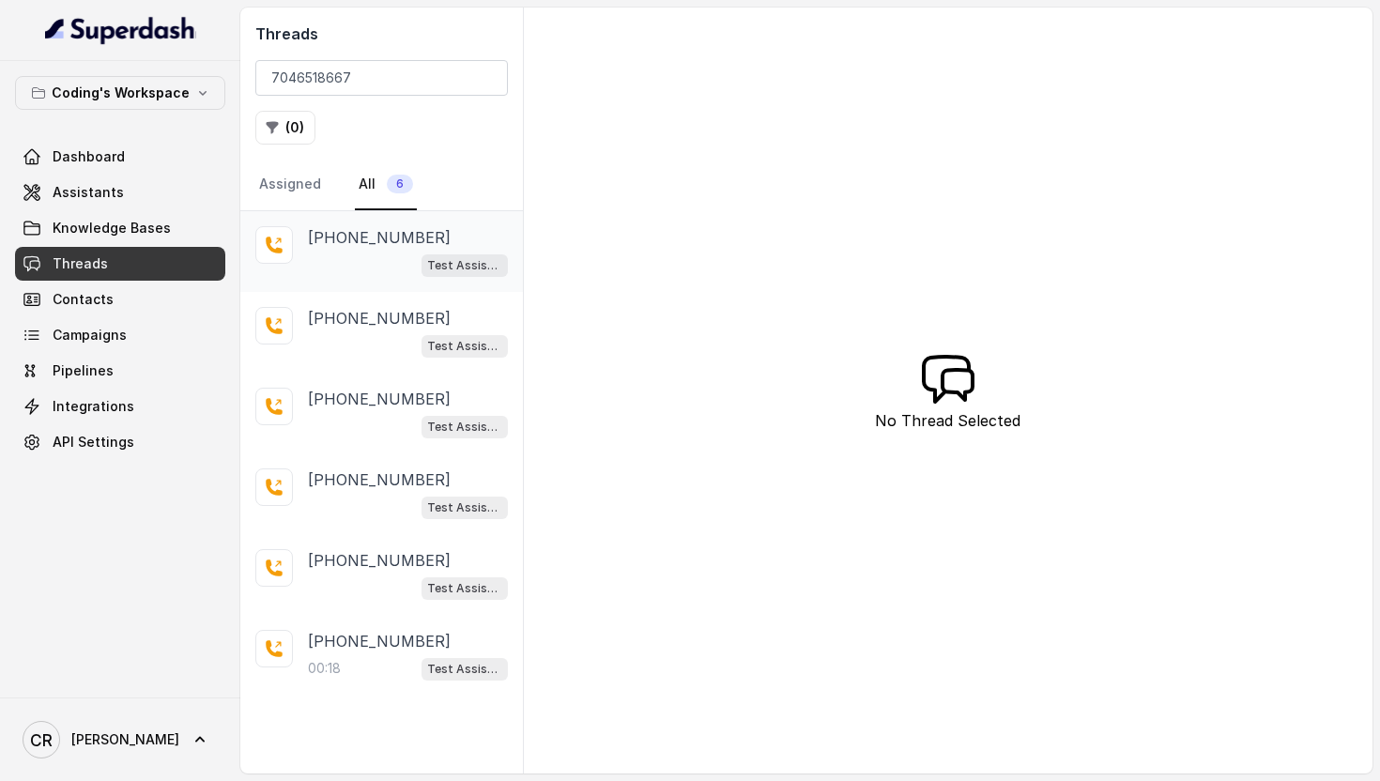
click at [392, 254] on div "Test Assistant-3" at bounding box center [408, 264] width 200 height 24
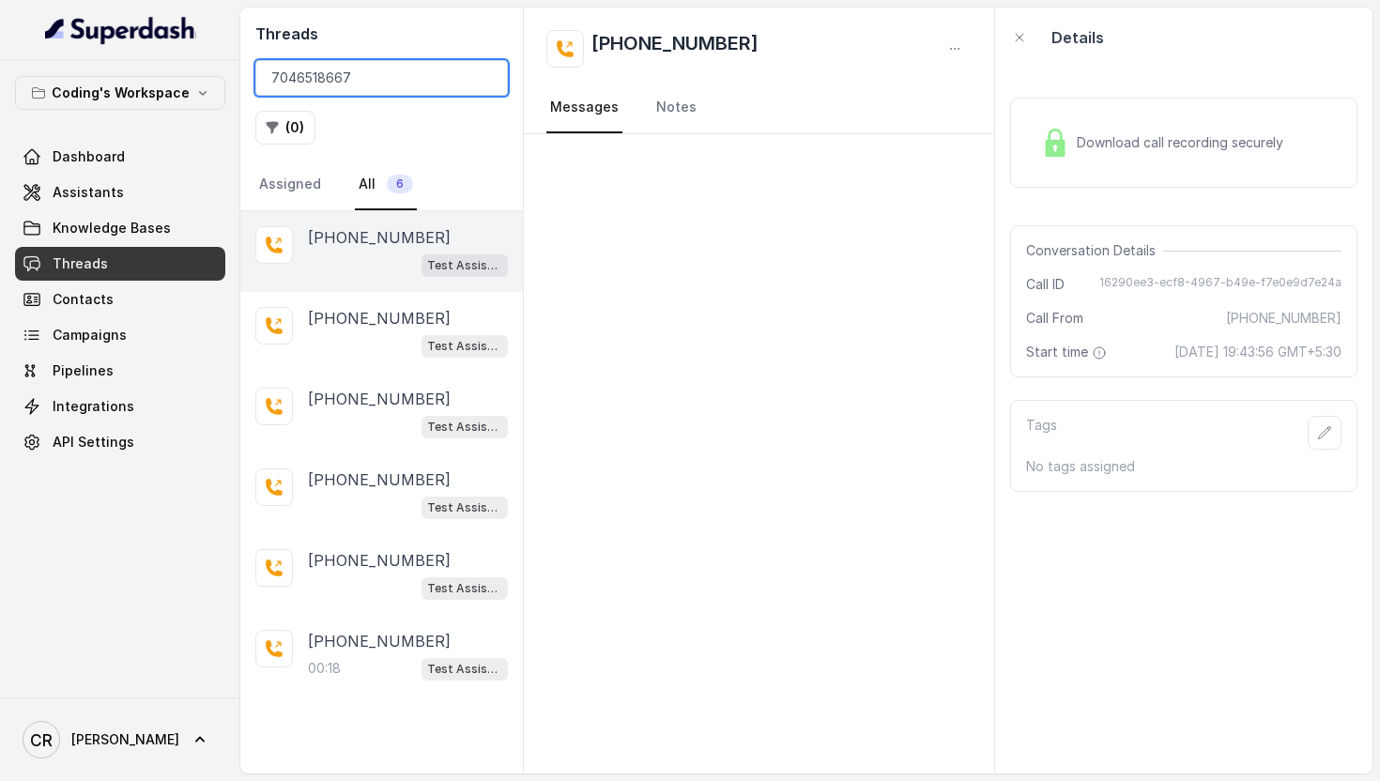
click at [337, 83] on input "7046518667" at bounding box center [381, 78] width 252 height 36
paste input "91805953702"
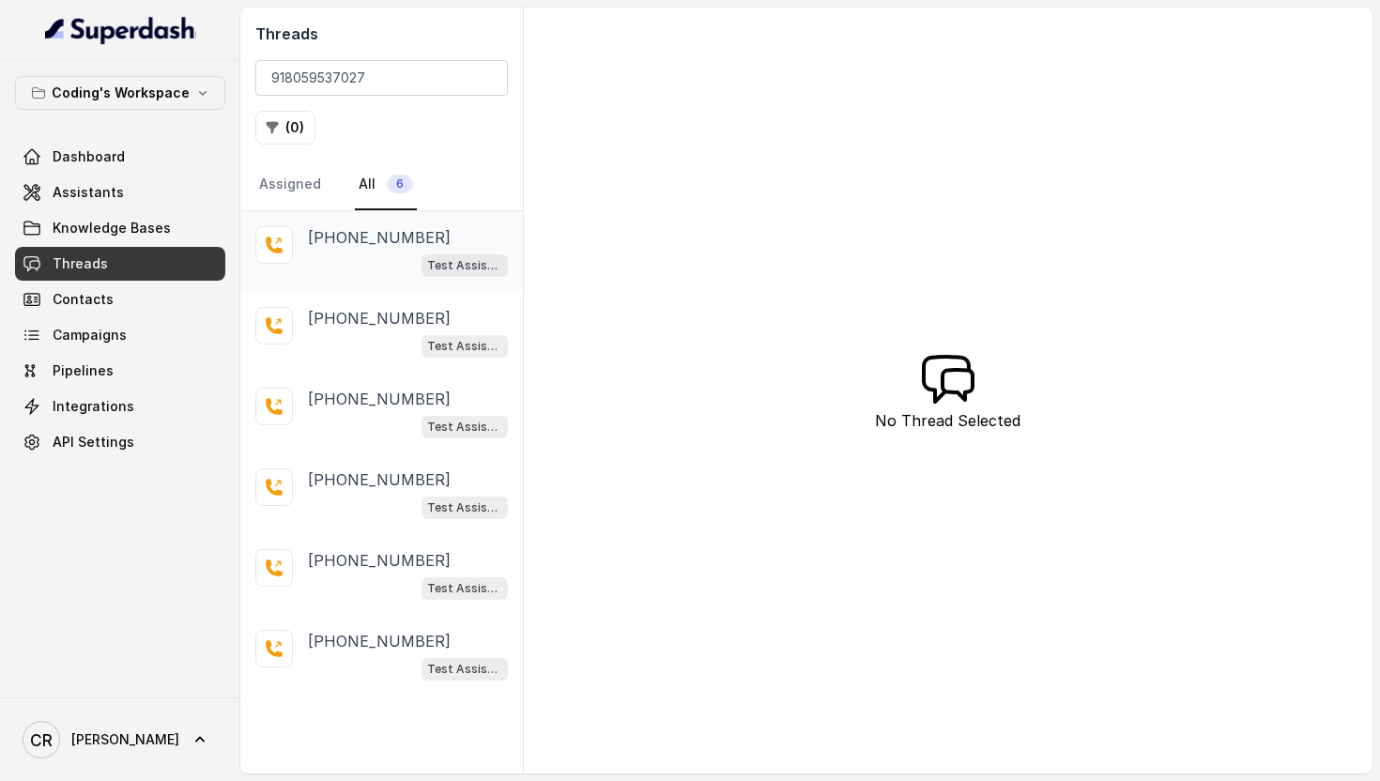
click at [367, 262] on div "Test Assistant-3" at bounding box center [408, 264] width 200 height 24
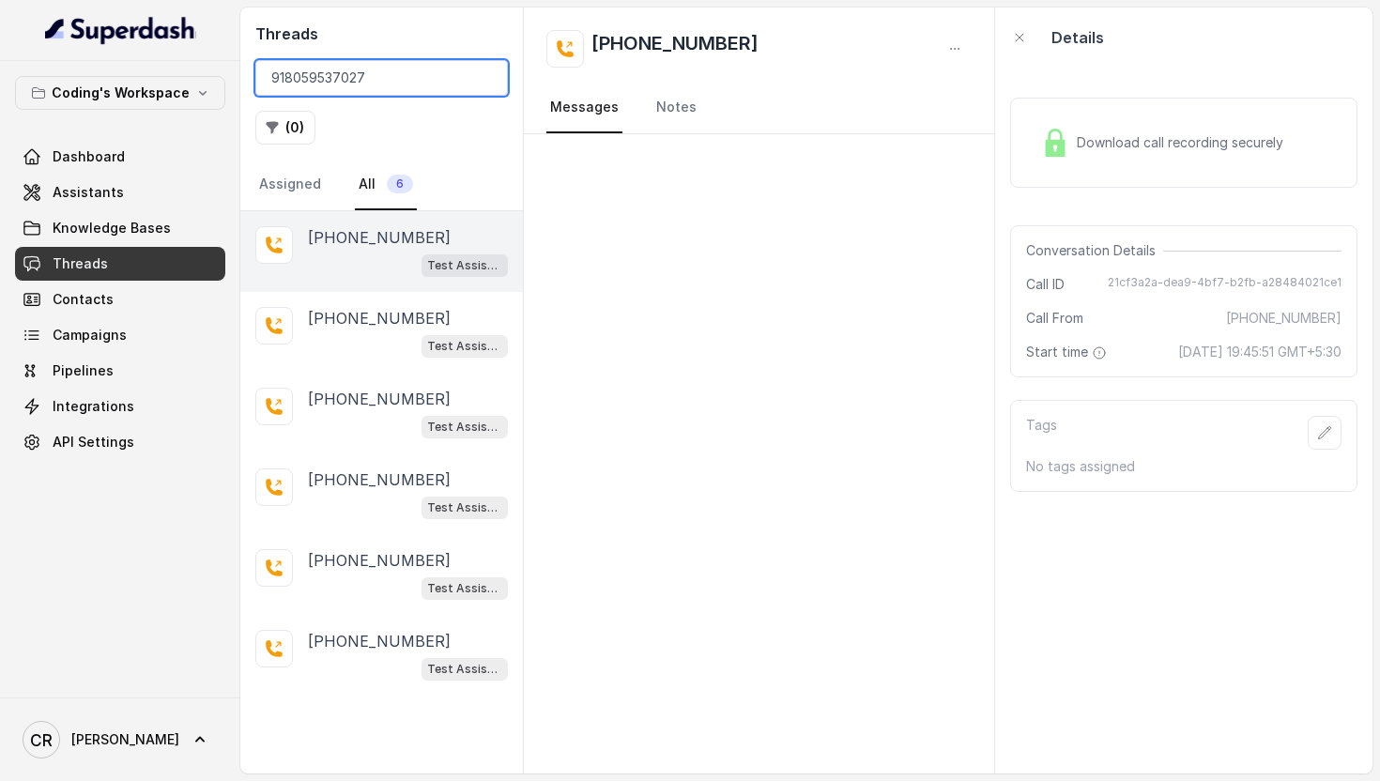
click at [329, 92] on input "918059537027" at bounding box center [381, 78] width 252 height 36
paste input "999910269"
type input "9999910269"
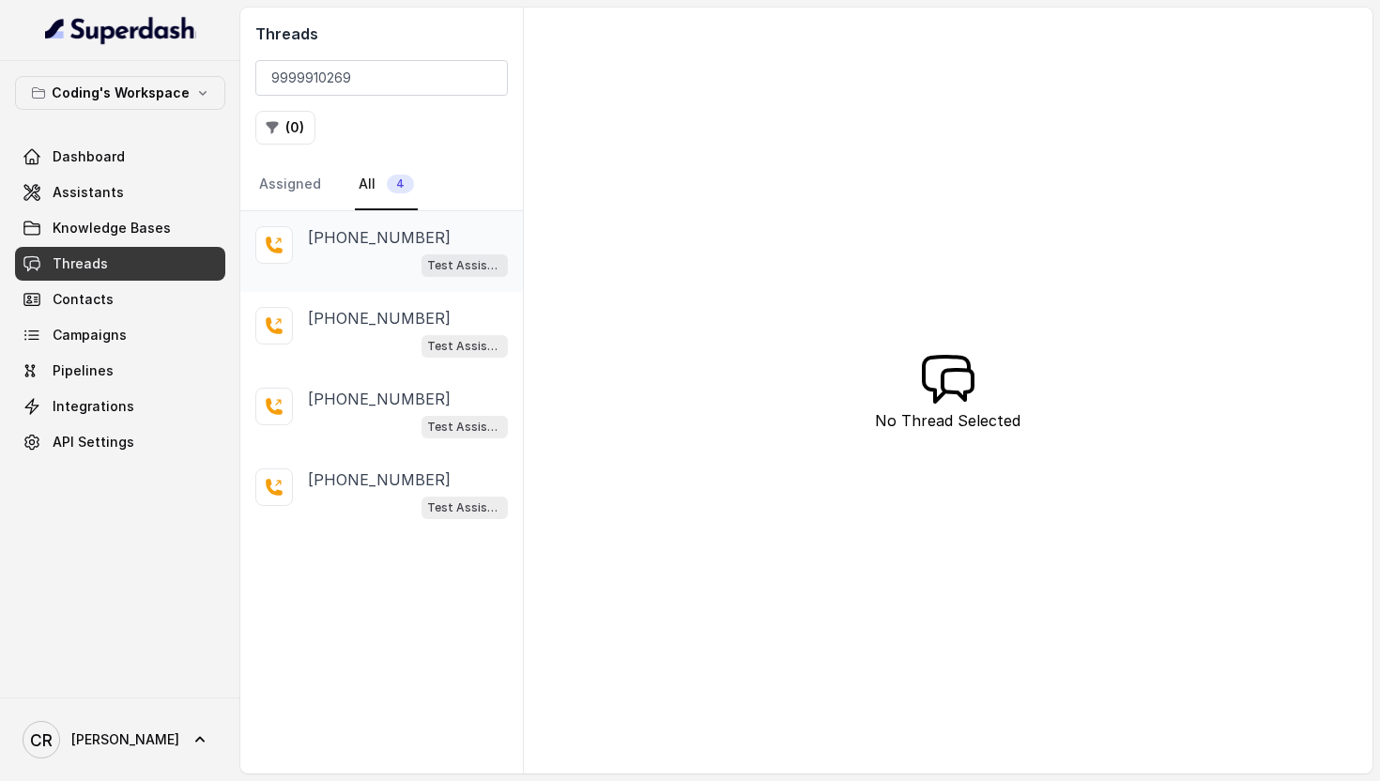
click at [328, 252] on div "[PHONE_NUMBER] Test Assistant-3" at bounding box center [408, 251] width 200 height 51
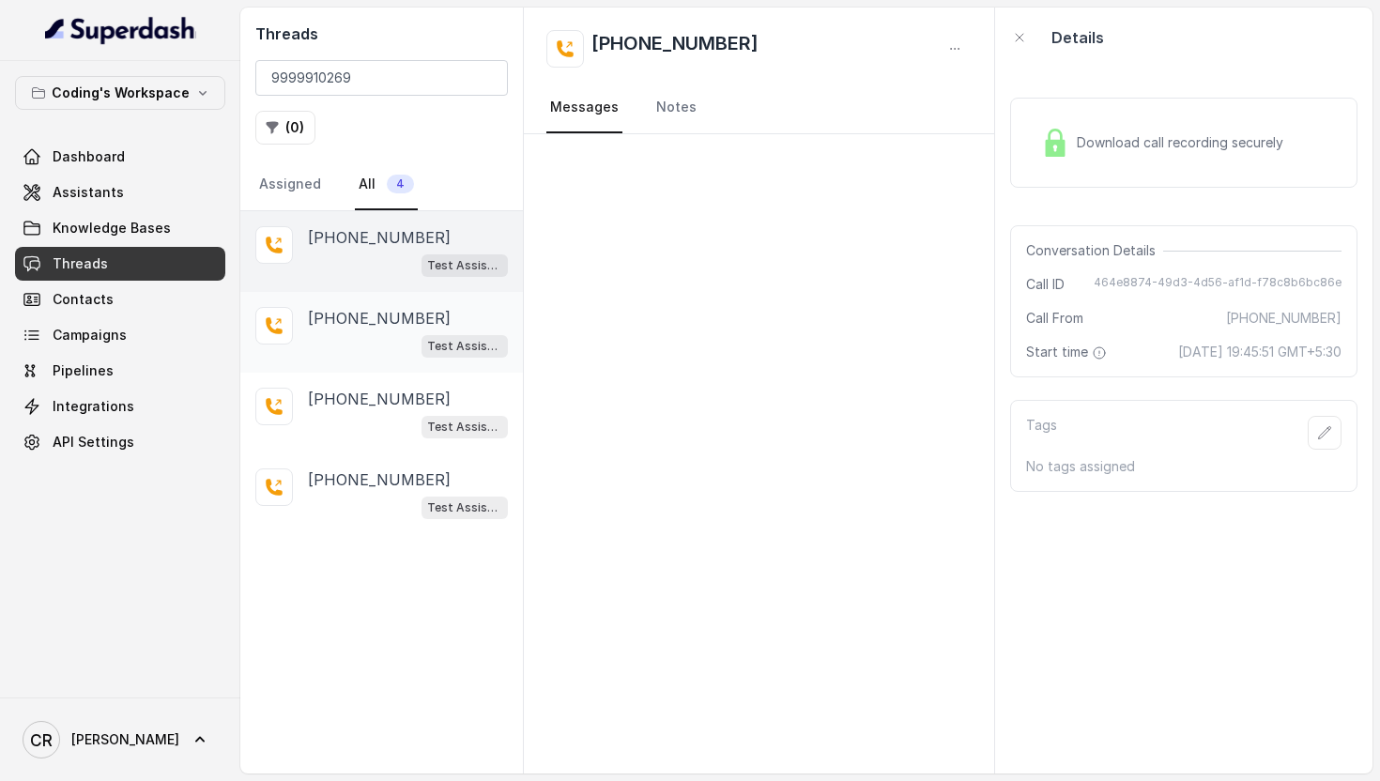
click at [365, 337] on div "Test Assistant-3" at bounding box center [408, 345] width 200 height 24
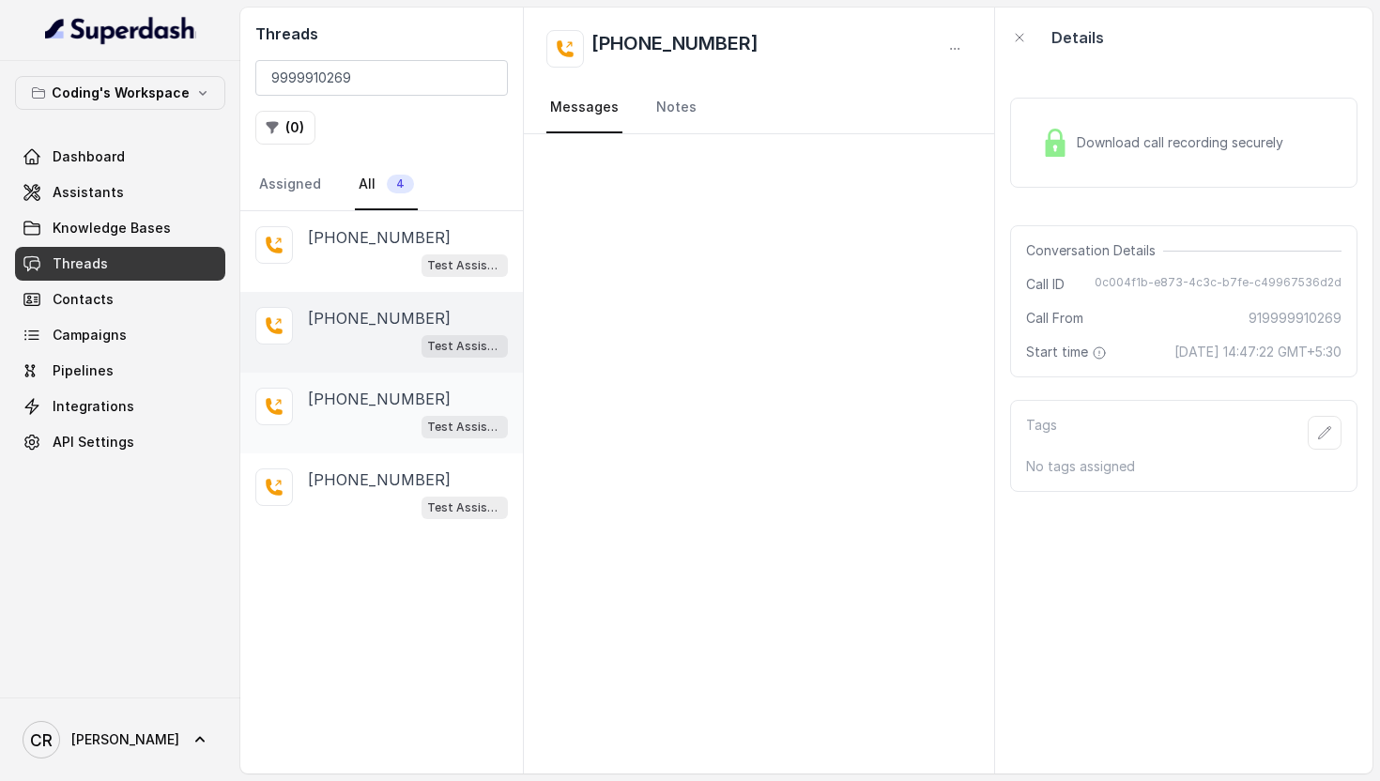
click at [404, 420] on div "Test Assistant-3" at bounding box center [408, 426] width 200 height 24
click at [396, 254] on div "Test Assistant-3" at bounding box center [408, 264] width 200 height 24
